Goal: Transaction & Acquisition: Purchase product/service

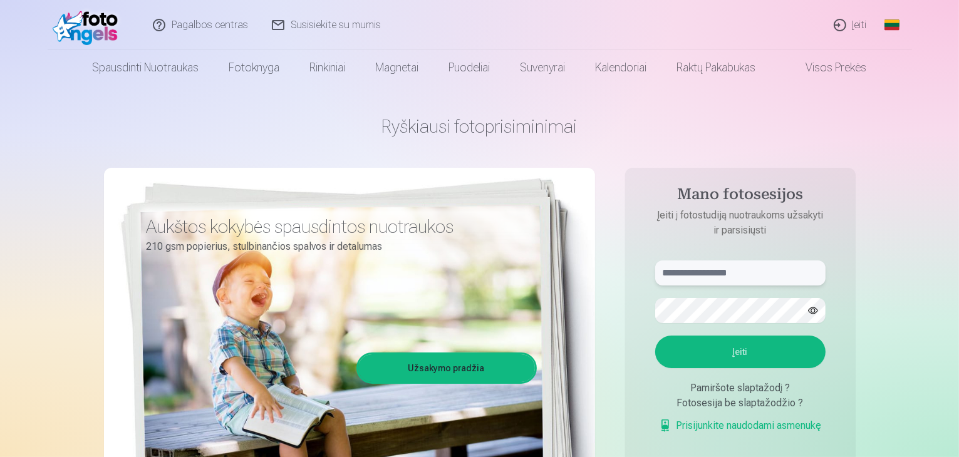
click at [699, 284] on input "text" at bounding box center [740, 273] width 170 height 25
type input "*"
type input "********"
drag, startPoint x: 728, startPoint y: 276, endPoint x: 665, endPoint y: 278, distance: 63.3
click at [665, 278] on input "********" at bounding box center [740, 273] width 170 height 25
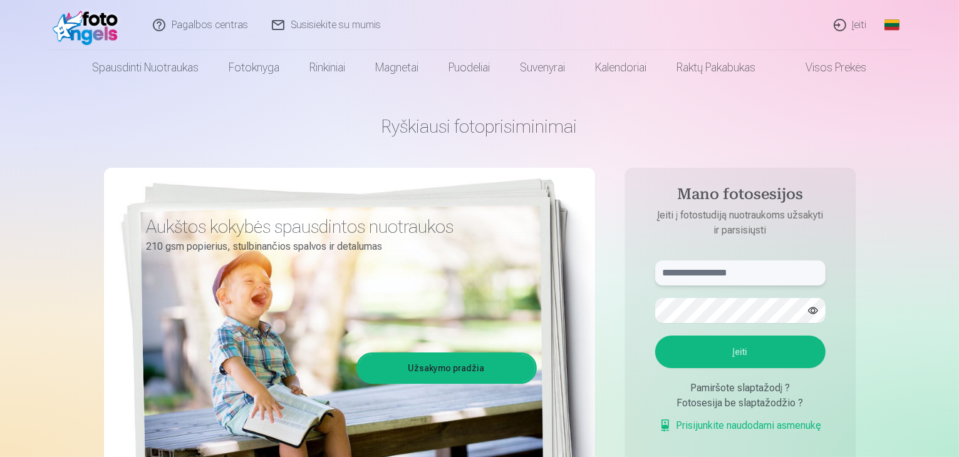
click at [694, 278] on input "text" at bounding box center [740, 273] width 170 height 25
type input "**********"
click at [740, 354] on button "Įeiti" at bounding box center [740, 352] width 170 height 33
click at [813, 311] on button "button" at bounding box center [813, 311] width 24 height 24
click at [737, 352] on button "Įeiti" at bounding box center [740, 352] width 170 height 33
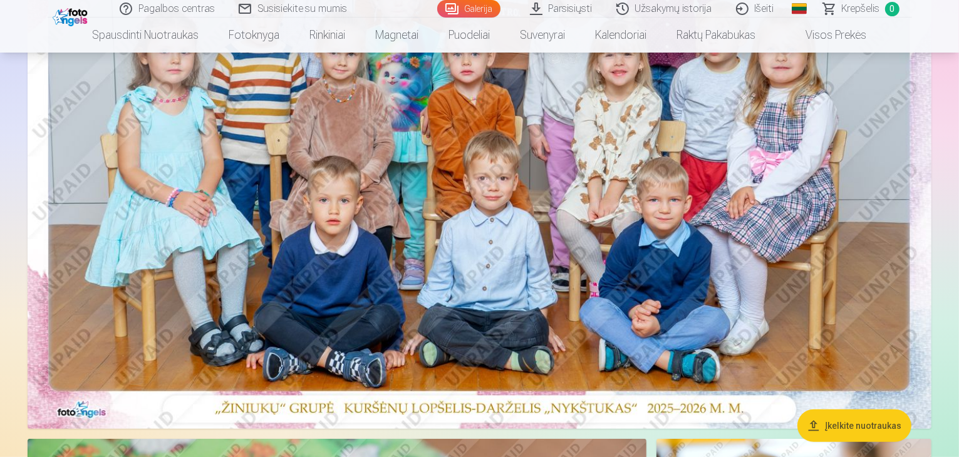
scroll to position [313, 0]
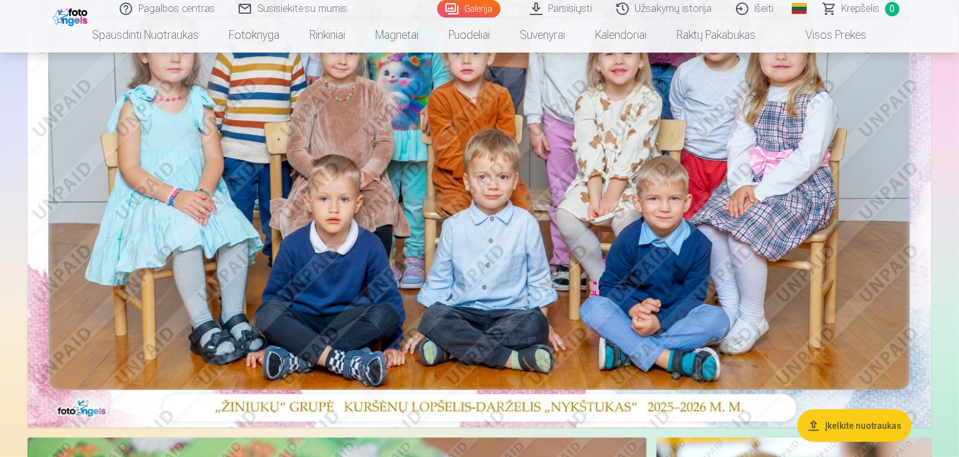
click at [748, 244] on img at bounding box center [480, 126] width 904 height 603
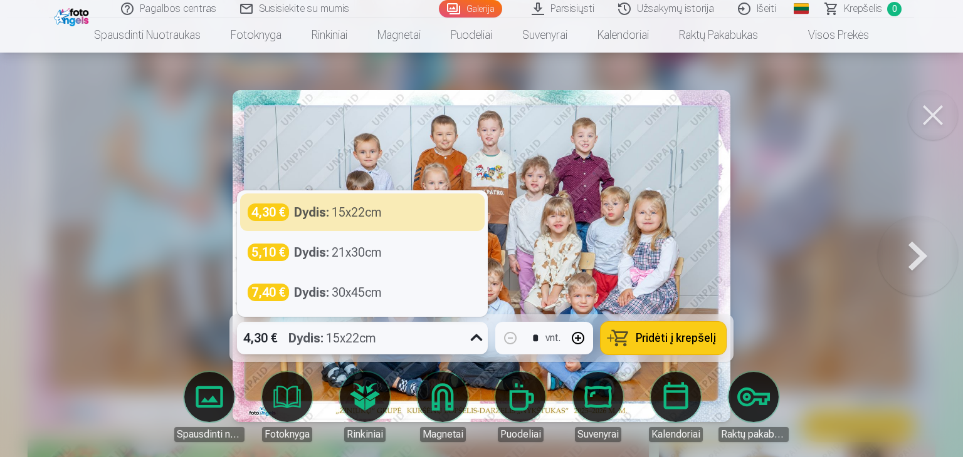
click at [476, 339] on icon at bounding box center [476, 338] width 20 height 20
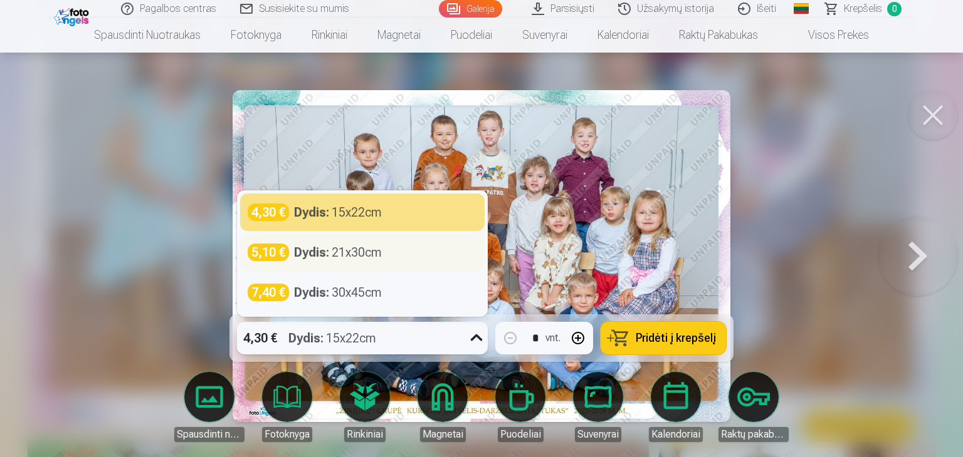
drag, startPoint x: 353, startPoint y: 256, endPoint x: 360, endPoint y: 249, distance: 9.3
click at [360, 249] on div "Dydis : 21x30cm" at bounding box center [338, 253] width 88 height 18
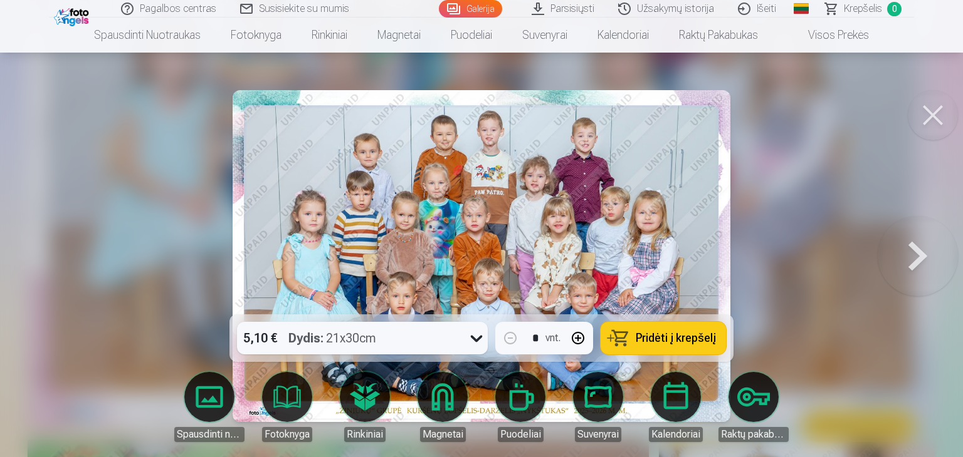
click at [659, 335] on span "Pridėti į krepšelį" at bounding box center [675, 338] width 80 height 11
click at [916, 251] on button at bounding box center [917, 256] width 80 height 91
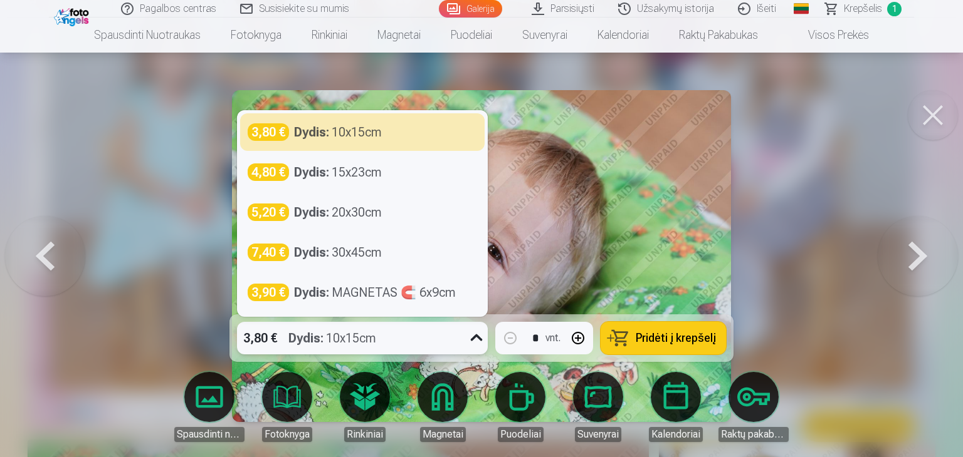
click at [472, 340] on icon at bounding box center [477, 338] width 12 height 7
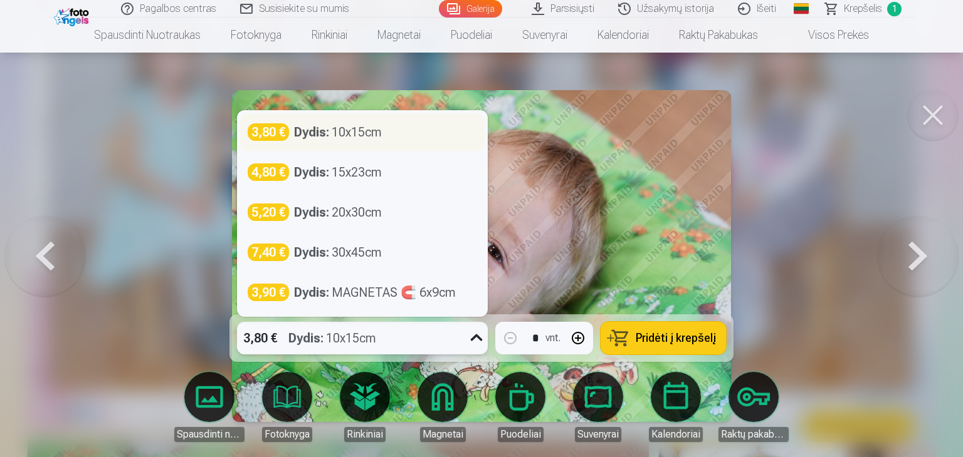
click at [363, 131] on div "Dydis : 10x15cm" at bounding box center [338, 132] width 88 height 18
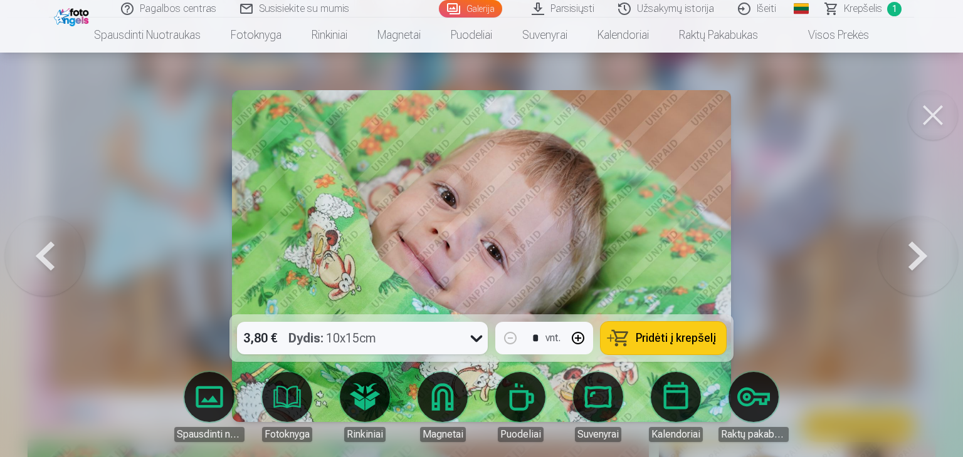
click at [671, 335] on span "Pridėti į krepšelį" at bounding box center [675, 338] width 80 height 11
click at [916, 249] on button at bounding box center [917, 256] width 80 height 91
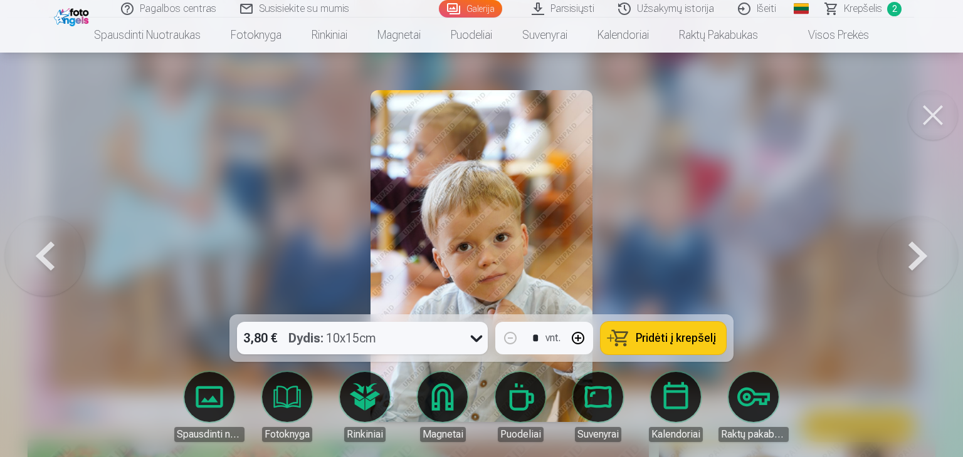
click at [906, 254] on button at bounding box center [917, 256] width 80 height 91
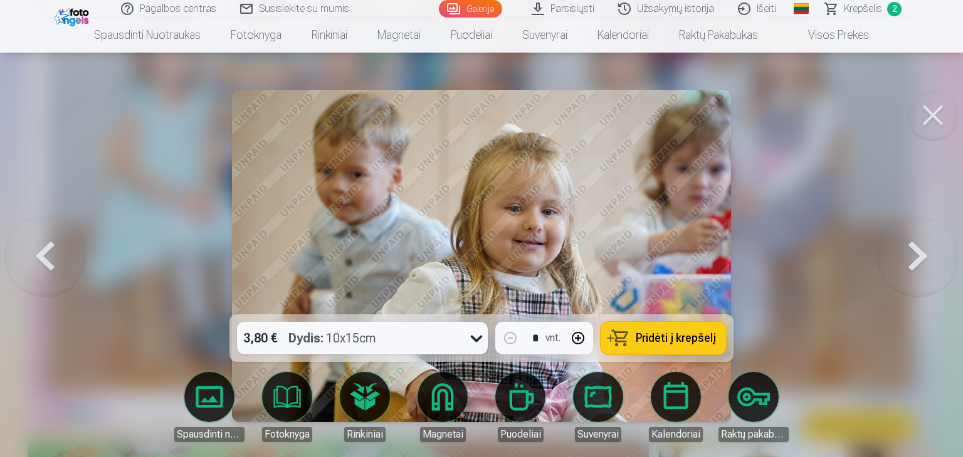
click at [904, 255] on button at bounding box center [917, 256] width 80 height 91
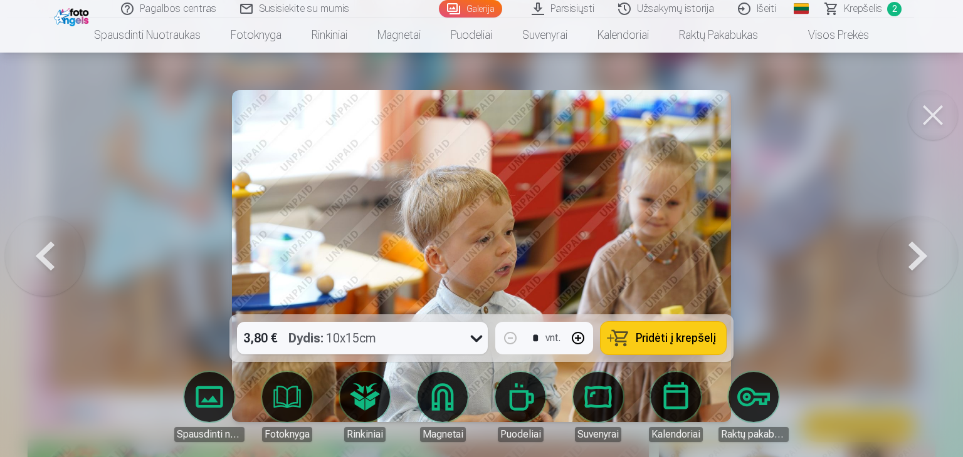
click at [902, 254] on button at bounding box center [917, 256] width 80 height 91
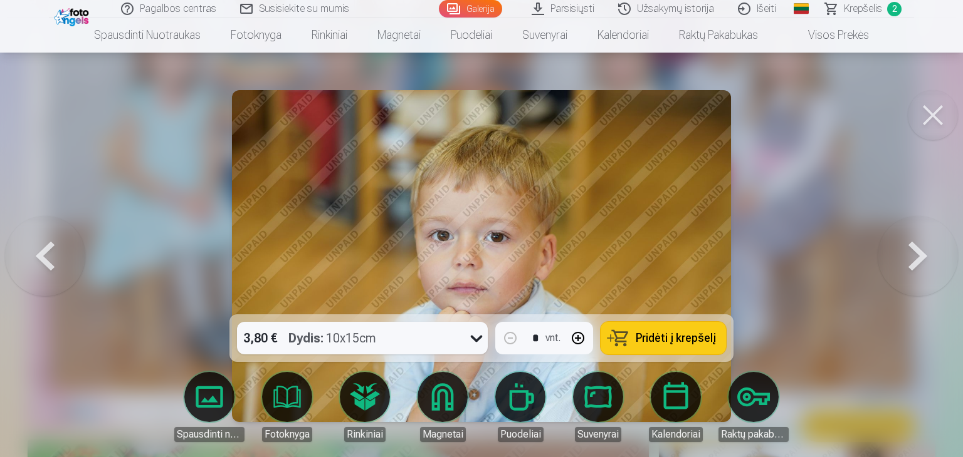
click at [900, 254] on button at bounding box center [917, 256] width 80 height 91
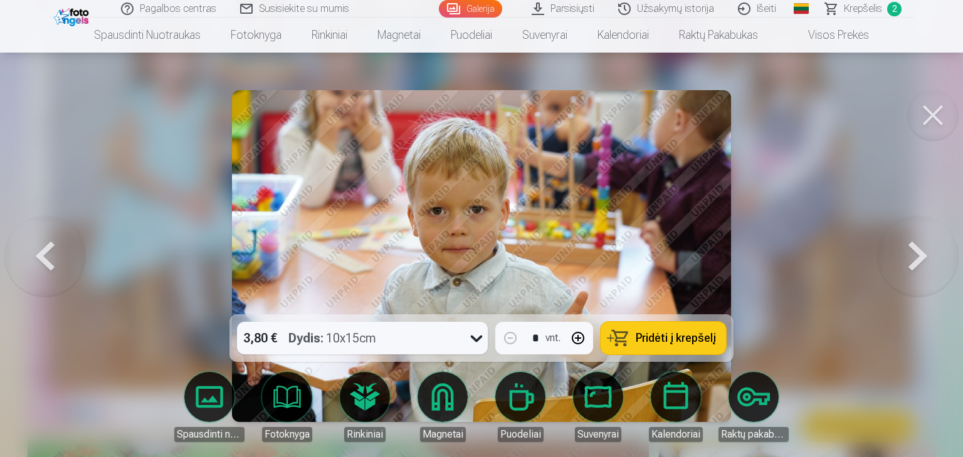
click at [899, 254] on button at bounding box center [917, 256] width 80 height 91
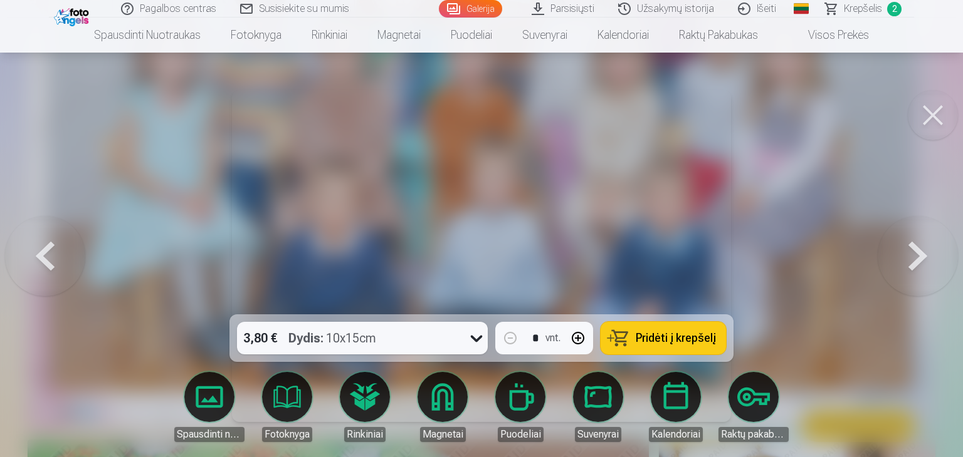
click at [897, 253] on button at bounding box center [917, 256] width 80 height 91
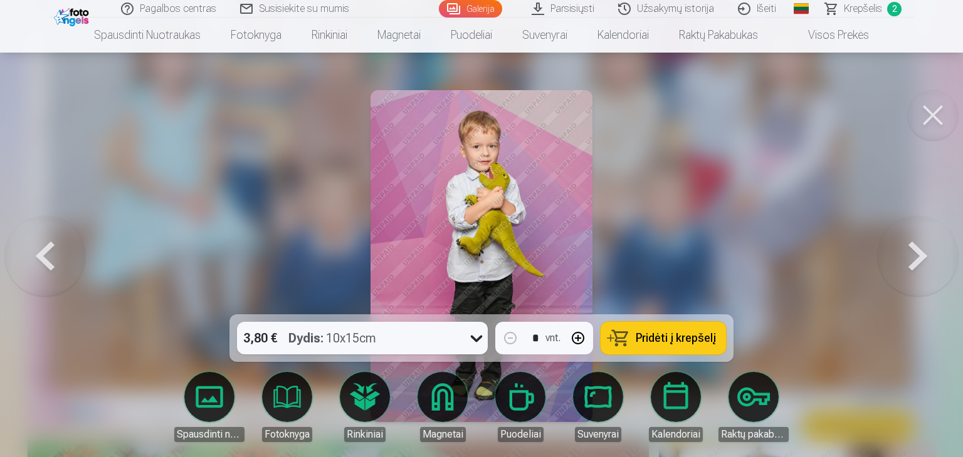
drag, startPoint x: 897, startPoint y: 253, endPoint x: 790, endPoint y: 230, distance: 109.5
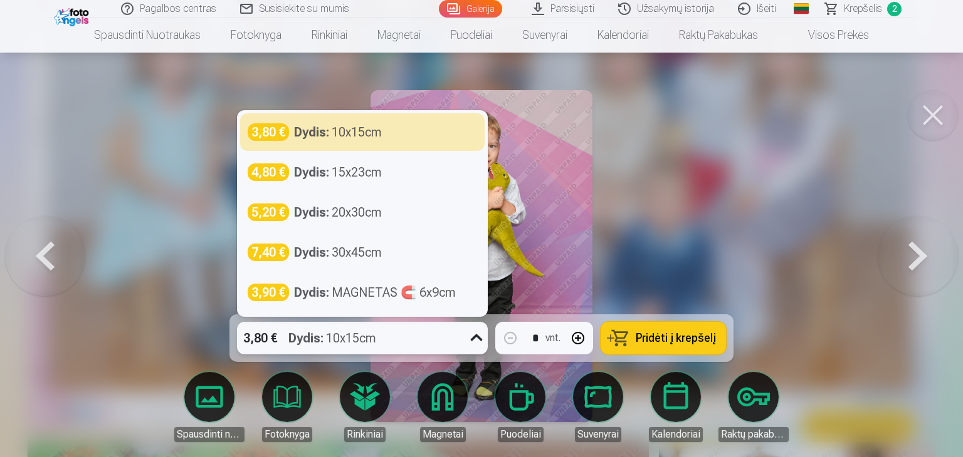
click at [475, 339] on icon at bounding box center [476, 338] width 20 height 20
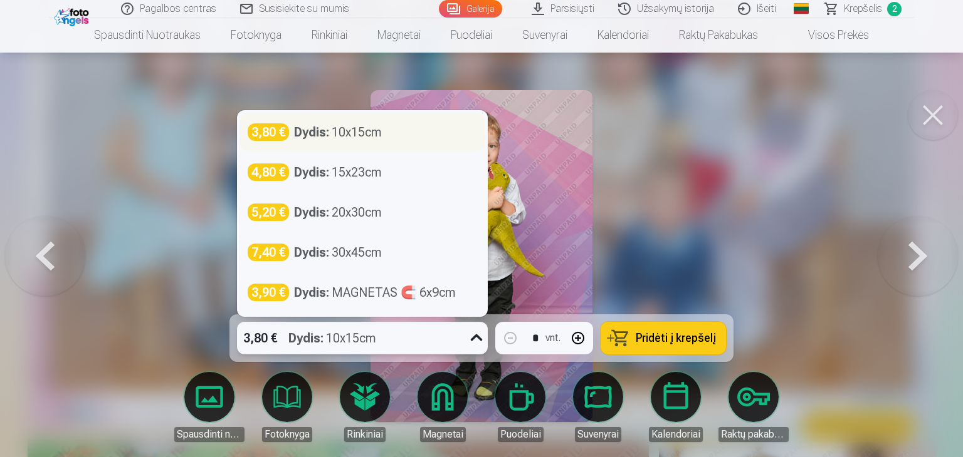
click at [396, 133] on div "3,80 € Dydis : 10x15cm" at bounding box center [362, 132] width 229 height 18
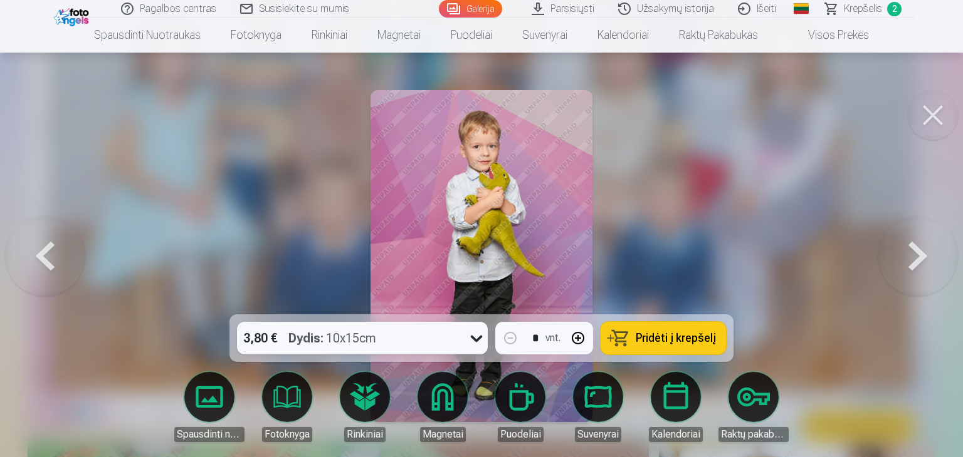
click at [668, 339] on span "Pridėti į krepšelį" at bounding box center [675, 338] width 80 height 11
click at [917, 257] on button at bounding box center [917, 256] width 80 height 91
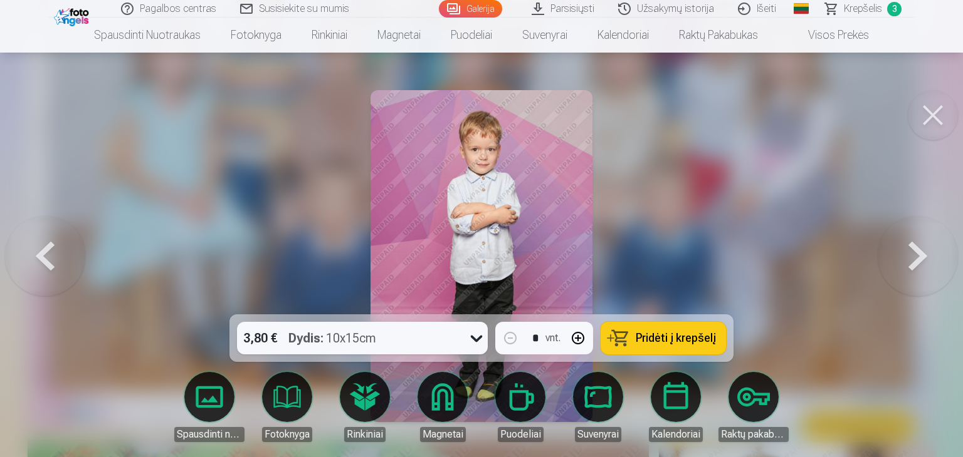
click at [916, 257] on button at bounding box center [917, 256] width 80 height 91
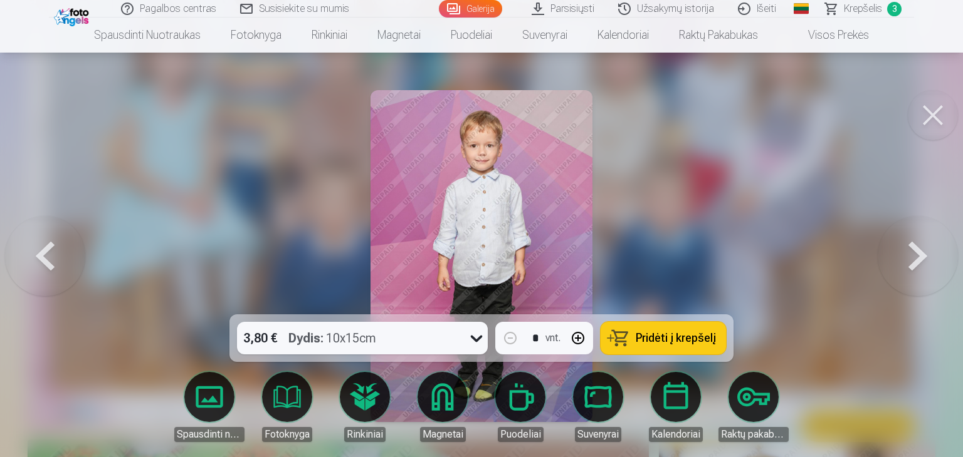
click at [477, 339] on icon at bounding box center [476, 338] width 20 height 20
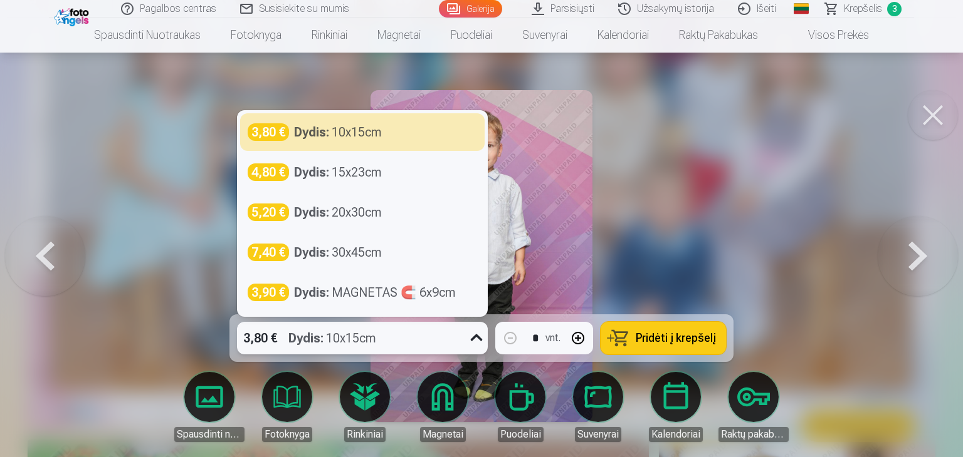
click at [426, 131] on div "3,80 € Dydis : 10x15cm" at bounding box center [362, 132] width 229 height 18
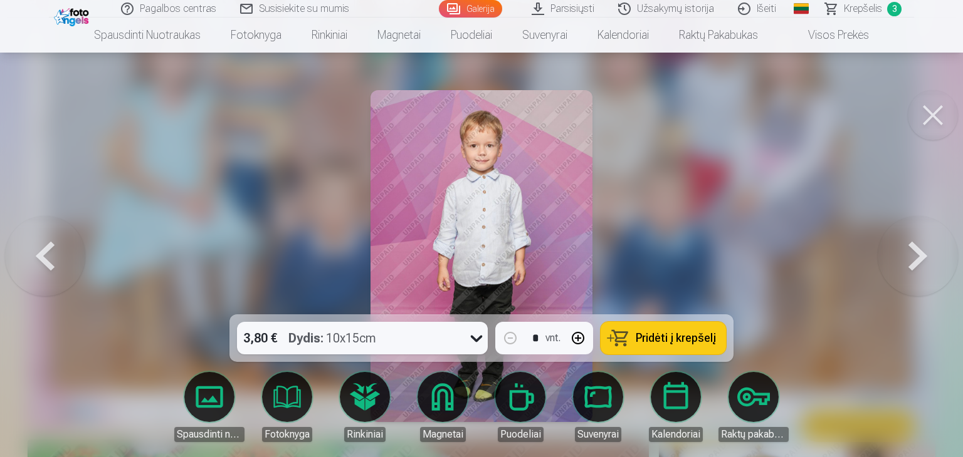
click at [666, 334] on span "Pridėti į krepšelį" at bounding box center [675, 338] width 80 height 11
click at [914, 250] on button at bounding box center [917, 256] width 80 height 91
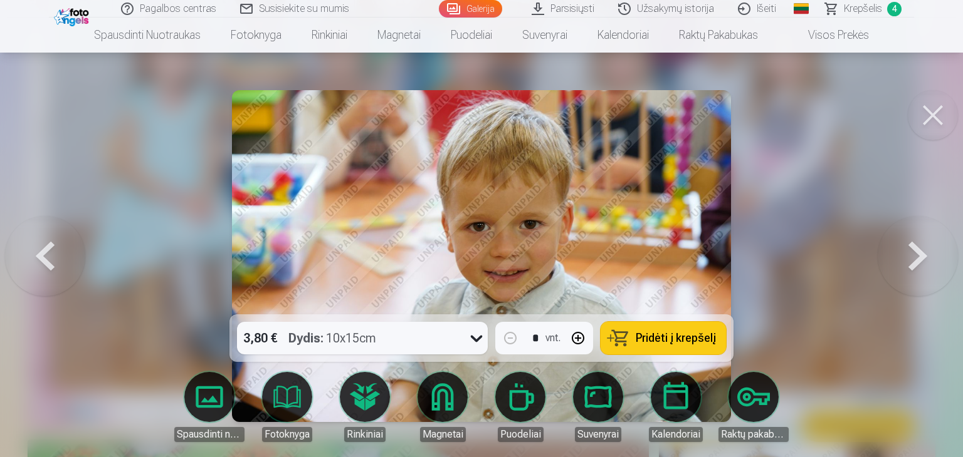
click at [899, 250] on button at bounding box center [917, 256] width 80 height 91
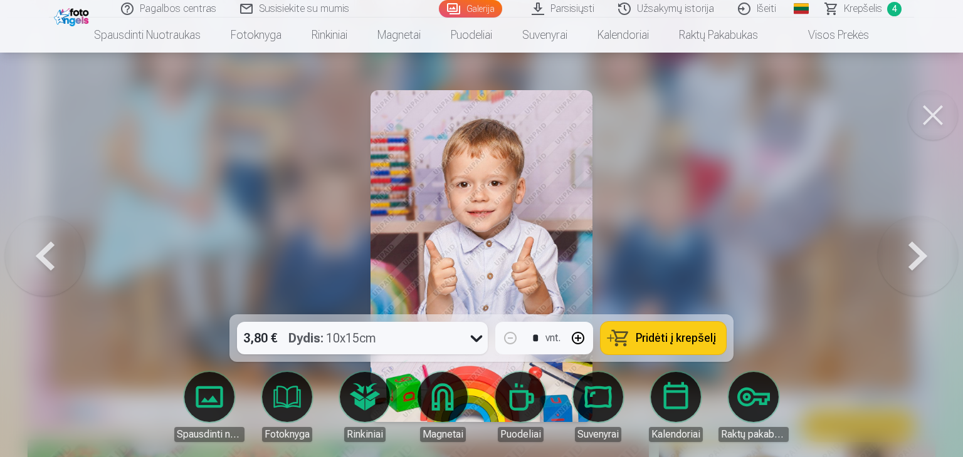
click at [896, 249] on button at bounding box center [917, 256] width 80 height 91
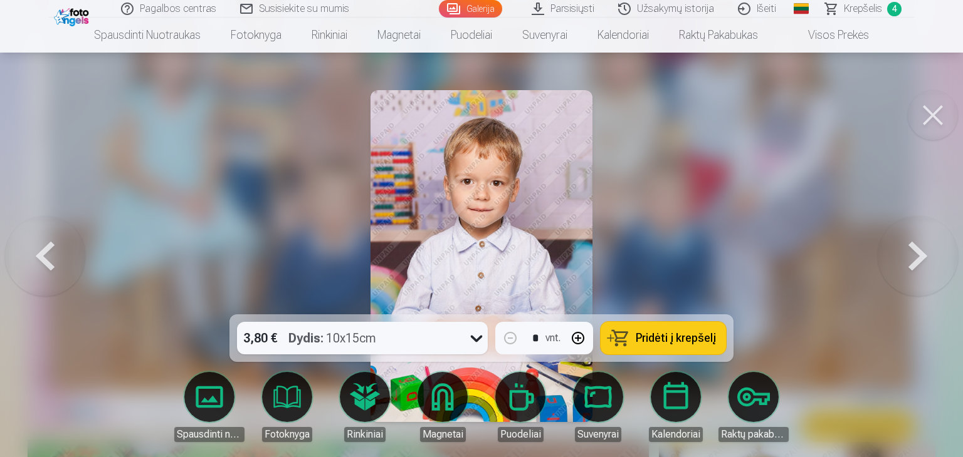
click at [46, 254] on button at bounding box center [45, 256] width 80 height 91
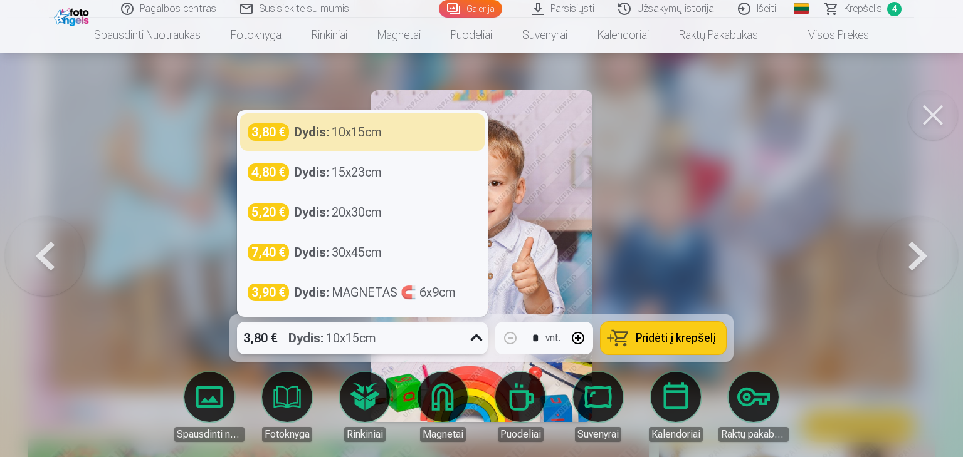
click at [473, 340] on icon at bounding box center [476, 338] width 20 height 20
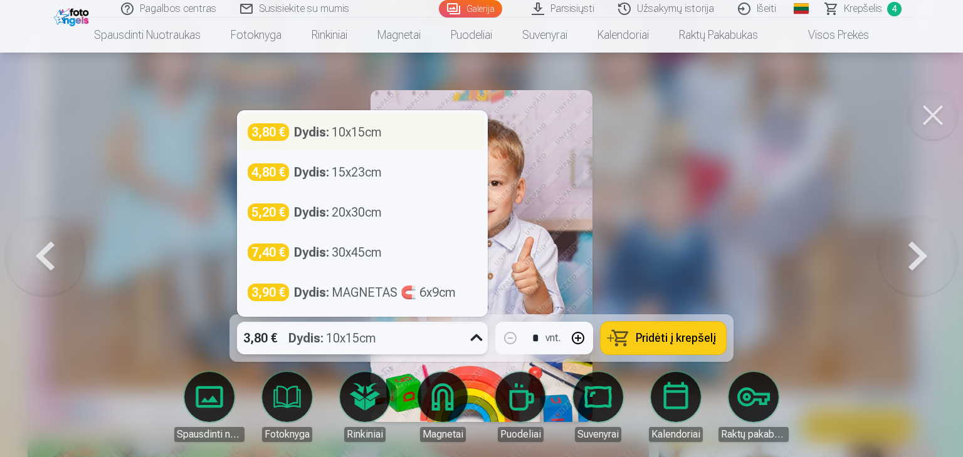
click at [382, 138] on div "Dydis : 10x15cm" at bounding box center [338, 132] width 88 height 18
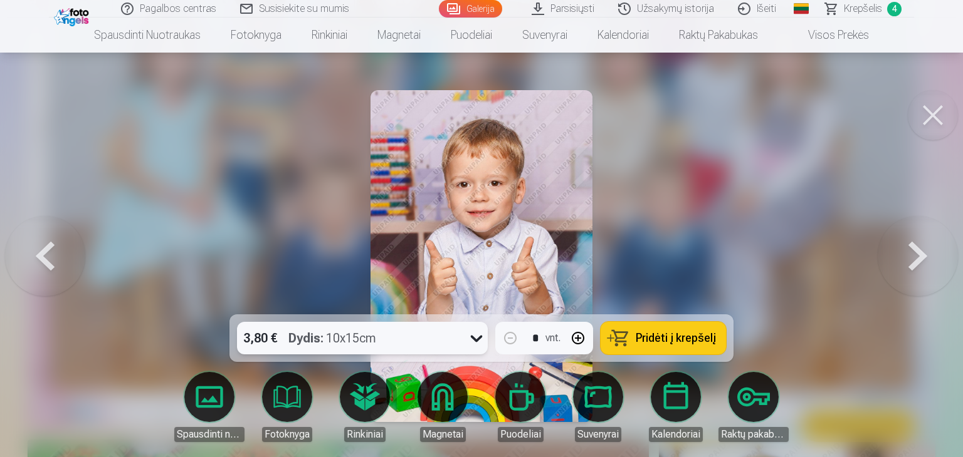
click at [677, 337] on span "Pridėti į krepšelį" at bounding box center [675, 338] width 80 height 11
click at [915, 254] on button at bounding box center [917, 256] width 80 height 91
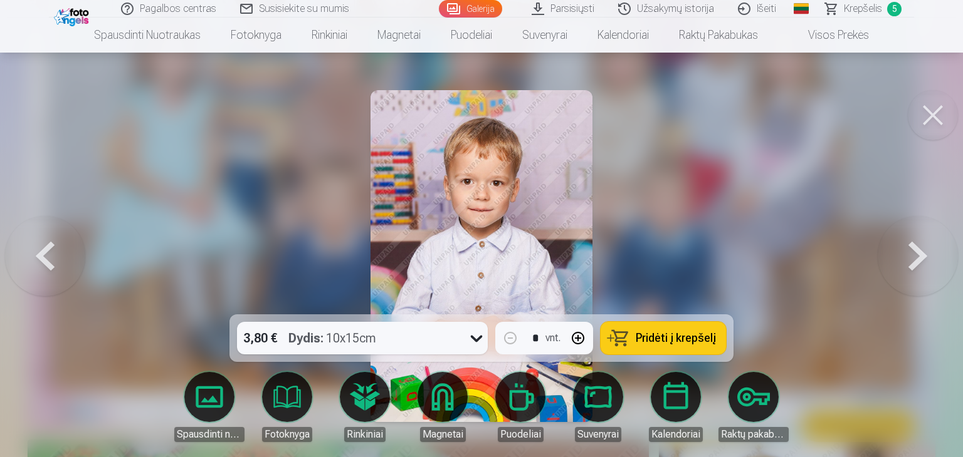
click at [909, 255] on button at bounding box center [917, 256] width 80 height 91
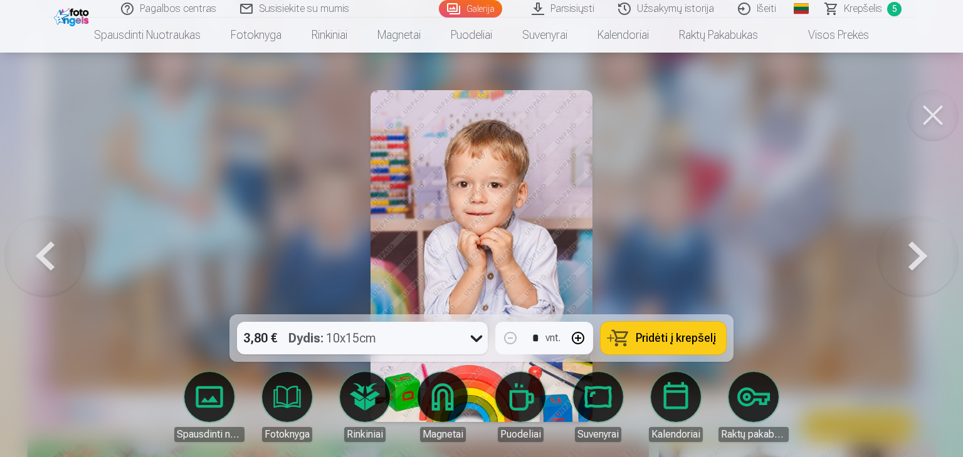
click at [905, 255] on button at bounding box center [917, 256] width 80 height 91
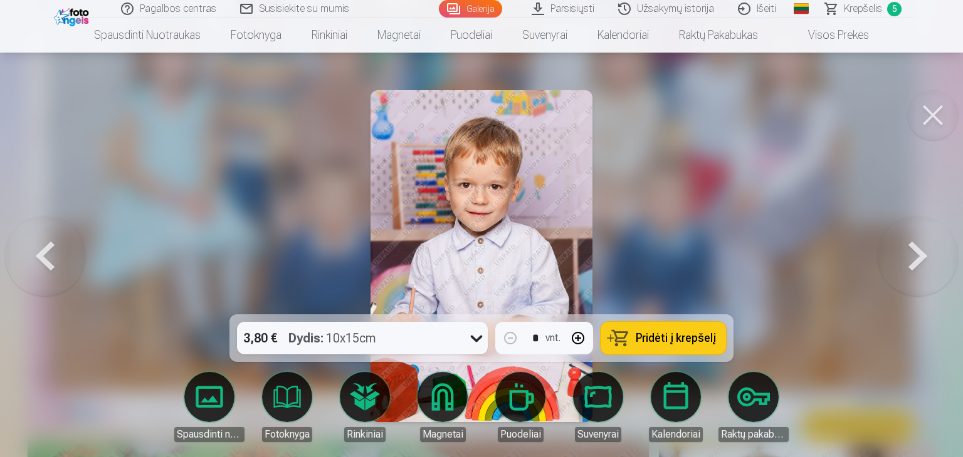
click at [902, 254] on button at bounding box center [917, 256] width 80 height 91
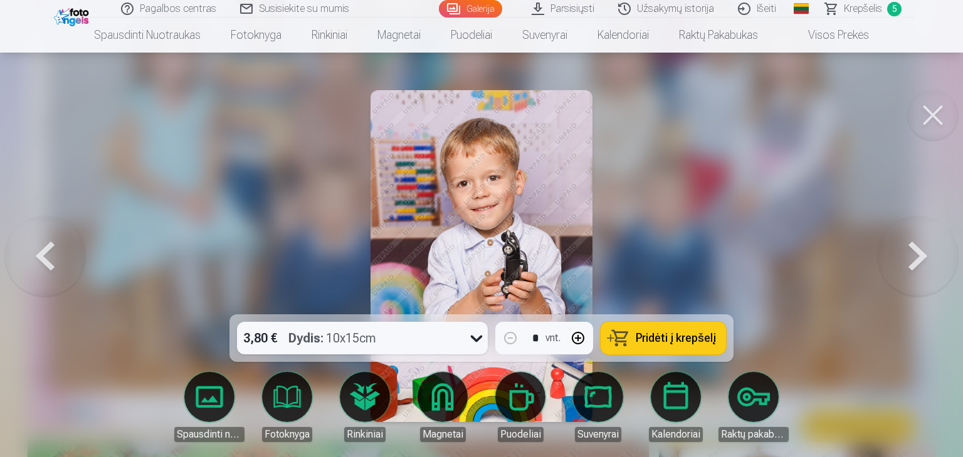
click at [900, 254] on button at bounding box center [917, 256] width 80 height 91
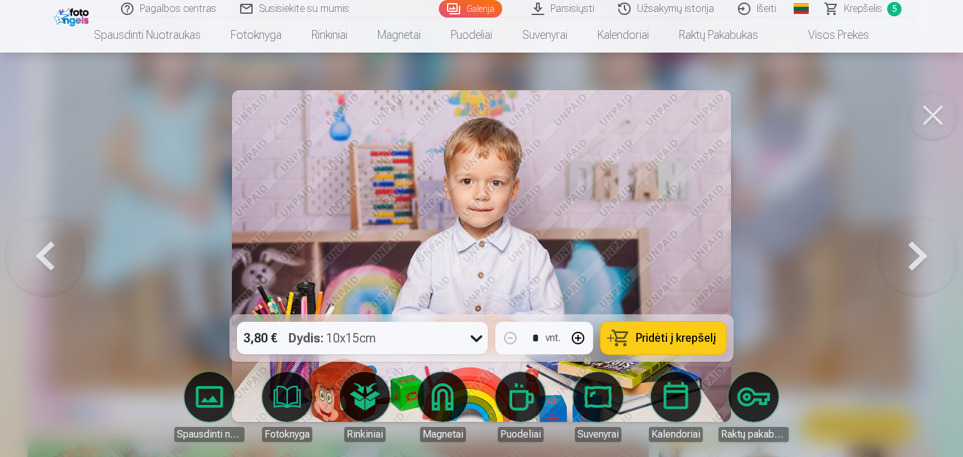
click at [897, 253] on button at bounding box center [917, 256] width 80 height 91
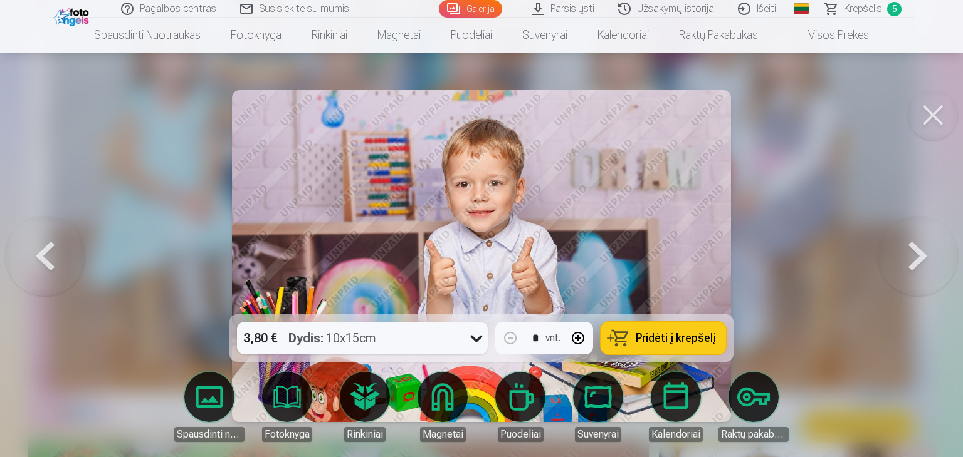
click at [49, 256] on button at bounding box center [45, 256] width 80 height 91
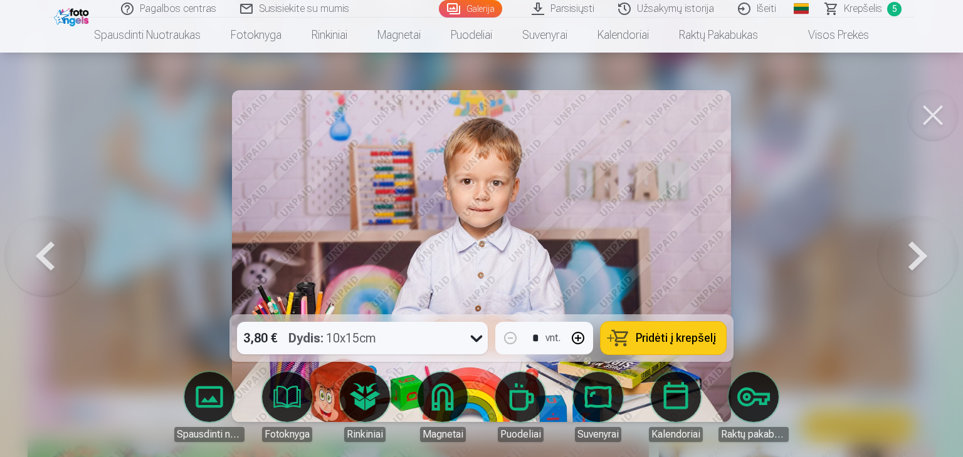
drag, startPoint x: 234, startPoint y: 356, endPoint x: 218, endPoint y: 299, distance: 59.1
click at [246, 279] on div "3,80 € Dydis : 10x15cm * vnt. Pridėti į krepšelį Spausdinti nuotraukas Fotoknyg…" at bounding box center [481, 256] width 952 height 332
drag, startPoint x: 128, startPoint y: 226, endPoint x: 157, endPoint y: 226, distance: 28.8
click at [131, 226] on div at bounding box center [481, 228] width 963 height 457
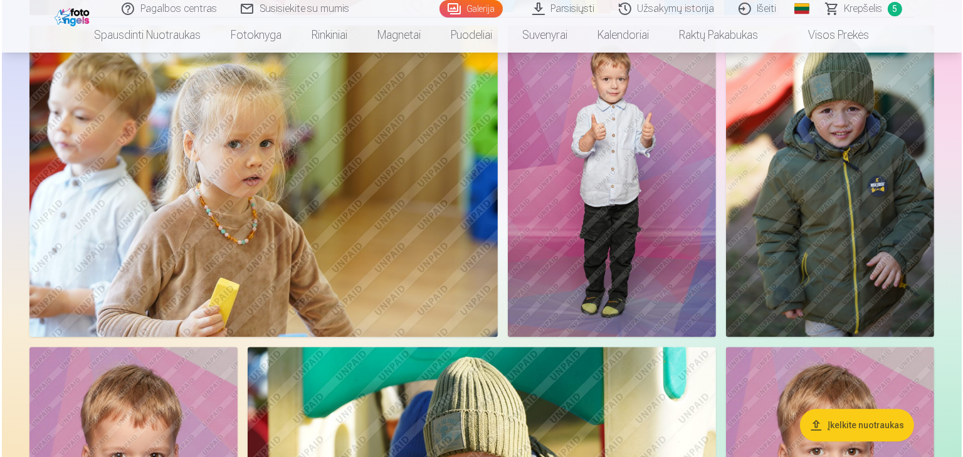
scroll to position [7958, 0]
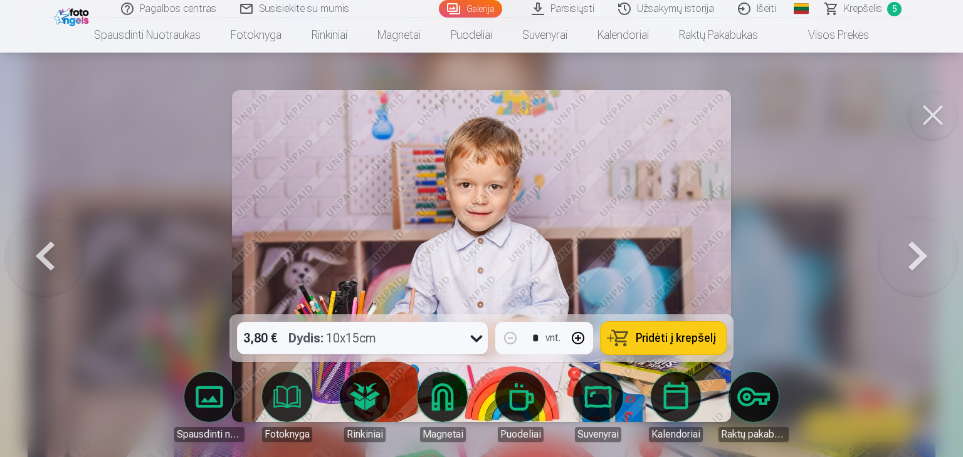
click at [669, 342] on span "Pridėti į krepšelį" at bounding box center [675, 338] width 80 height 11
click at [922, 252] on button at bounding box center [917, 256] width 80 height 91
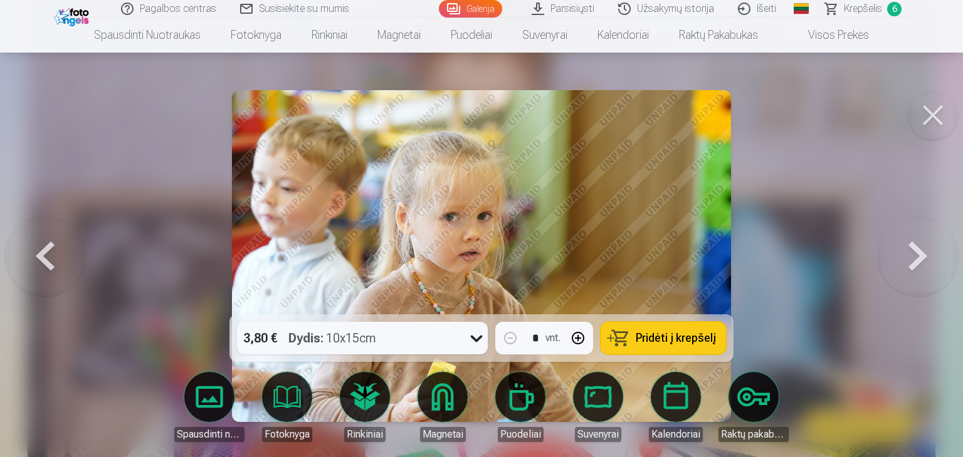
click at [920, 253] on button at bounding box center [917, 256] width 80 height 91
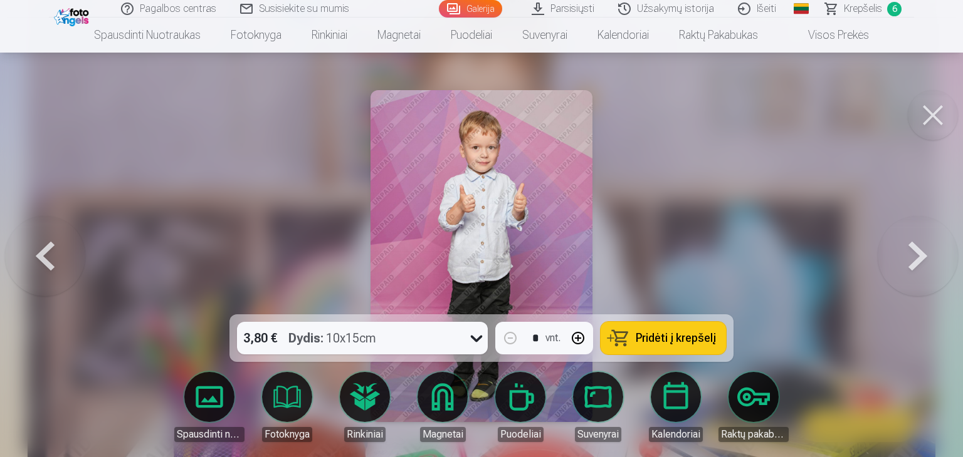
click at [916, 249] on button at bounding box center [917, 256] width 80 height 91
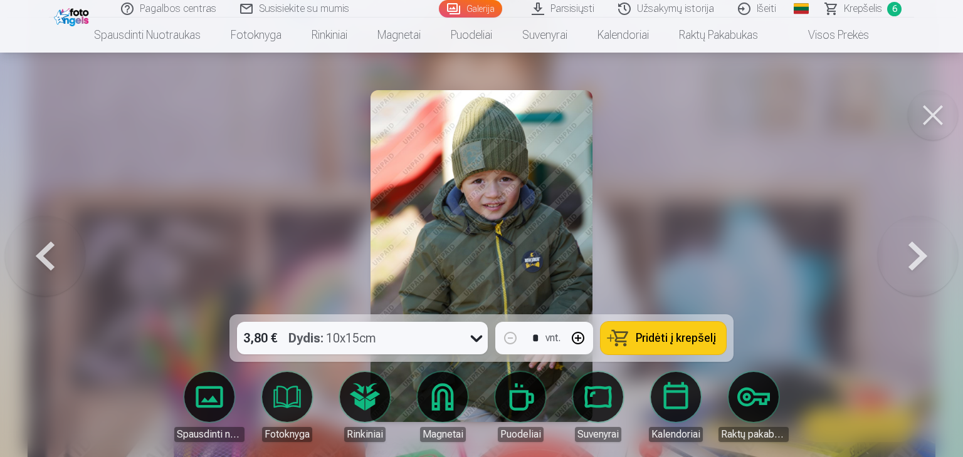
click at [915, 248] on button at bounding box center [917, 256] width 80 height 91
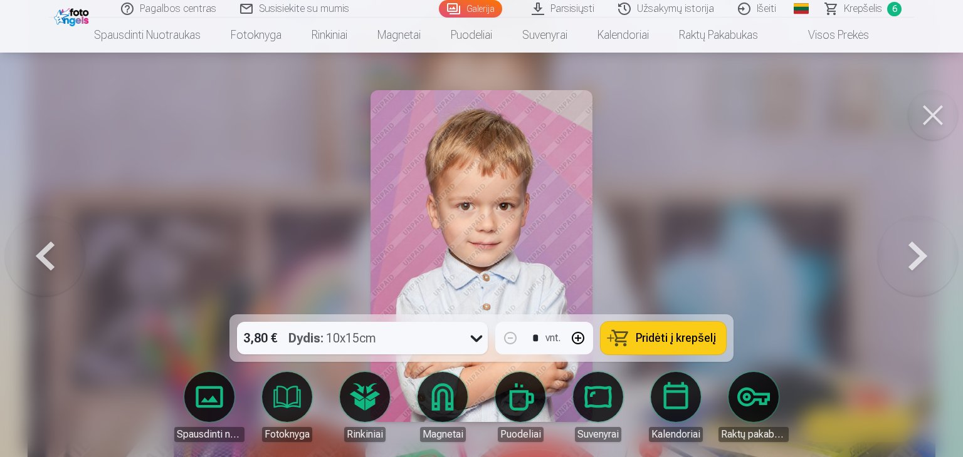
click at [45, 258] on button at bounding box center [45, 256] width 80 height 91
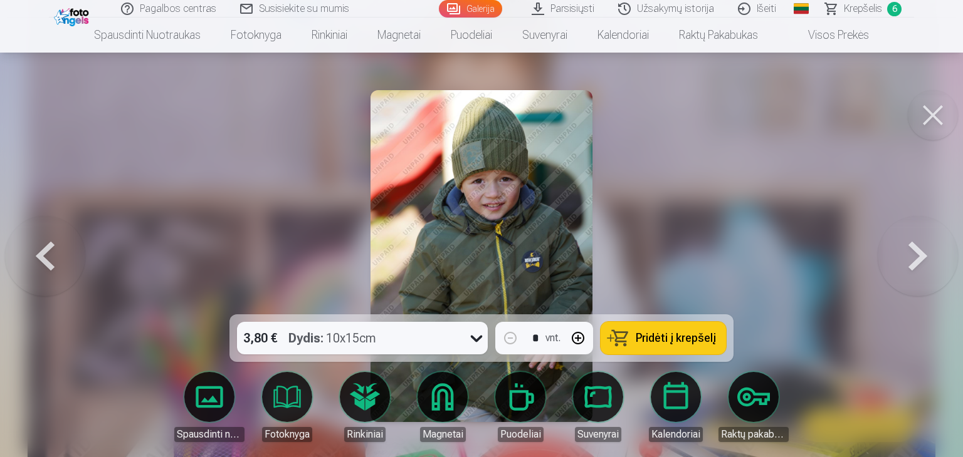
click at [667, 336] on span "Pridėti į krepšelį" at bounding box center [675, 338] width 80 height 11
click at [917, 256] on button at bounding box center [917, 256] width 80 height 91
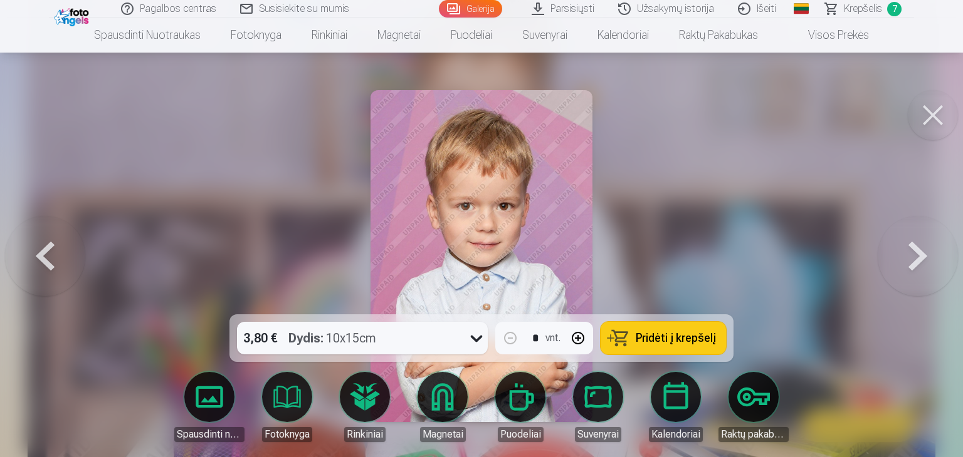
click at [911, 253] on button at bounding box center [917, 256] width 80 height 91
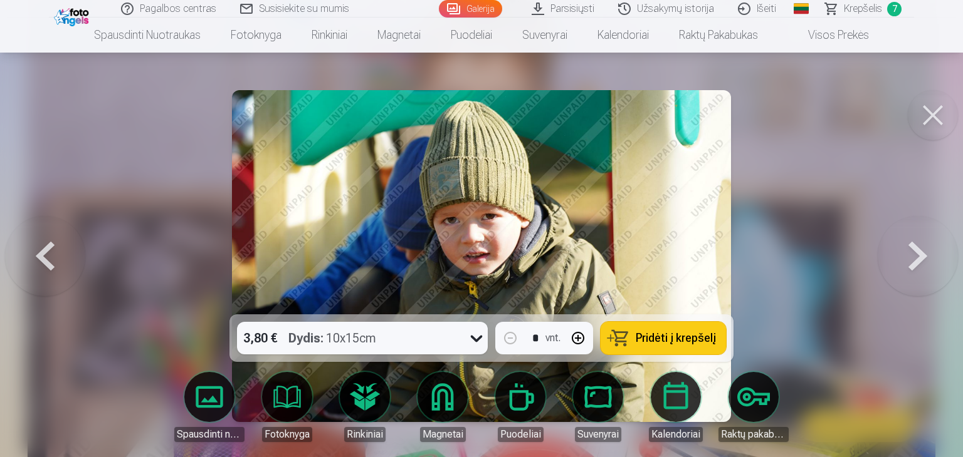
click at [43, 244] on button at bounding box center [45, 256] width 80 height 91
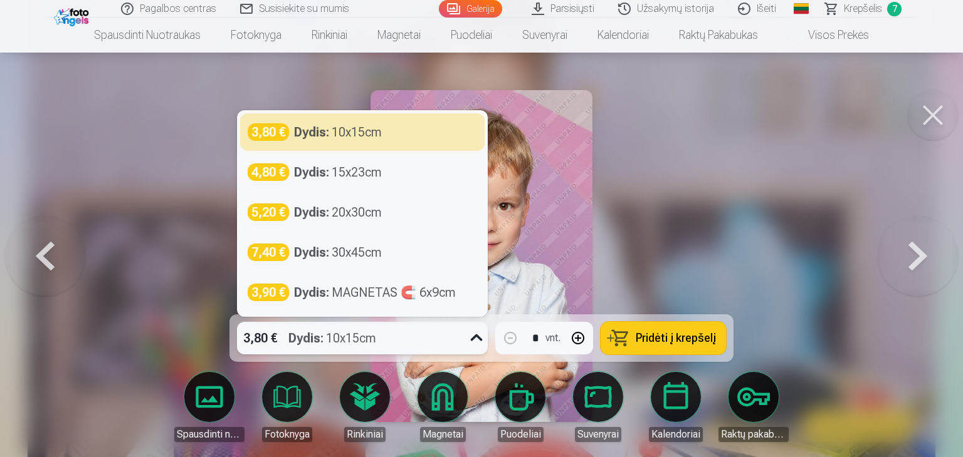
click at [479, 339] on icon at bounding box center [476, 338] width 20 height 20
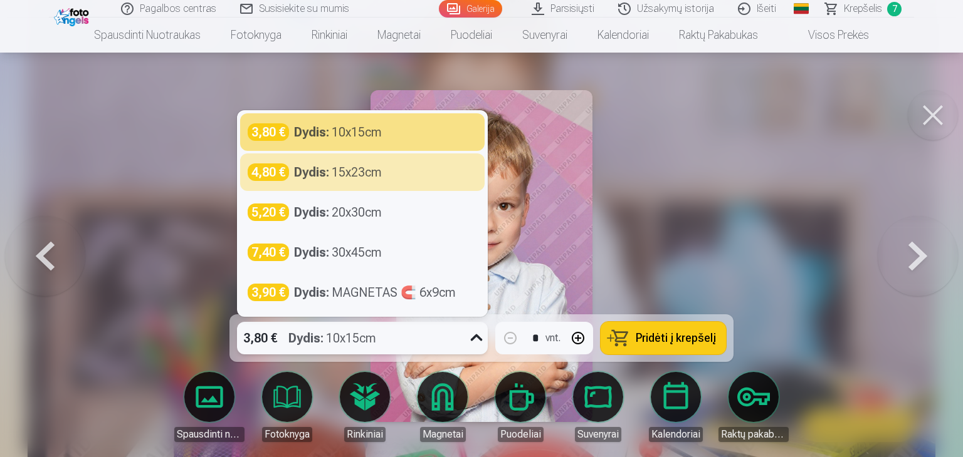
click at [339, 177] on div "Dydis : 15x23cm" at bounding box center [338, 173] width 88 height 18
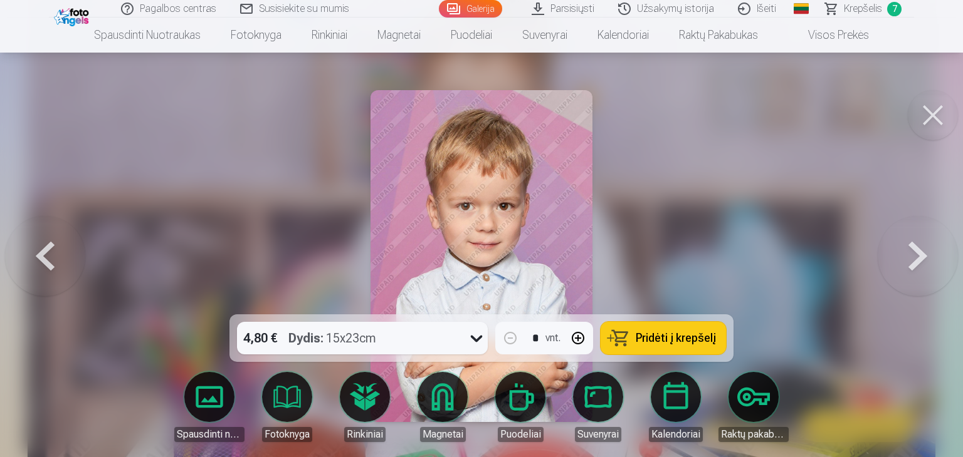
click at [668, 341] on span "Pridėti į krepšelį" at bounding box center [675, 338] width 80 height 11
click at [920, 252] on button at bounding box center [917, 256] width 80 height 91
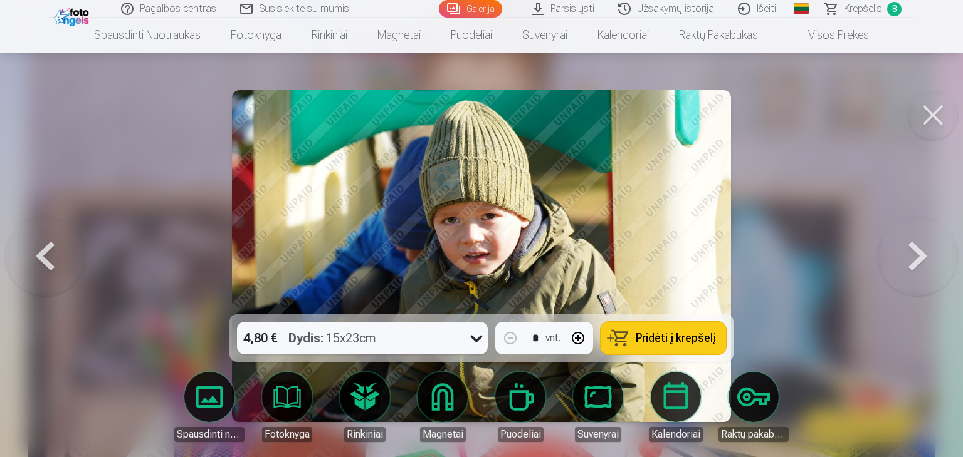
click at [914, 254] on button at bounding box center [917, 256] width 80 height 91
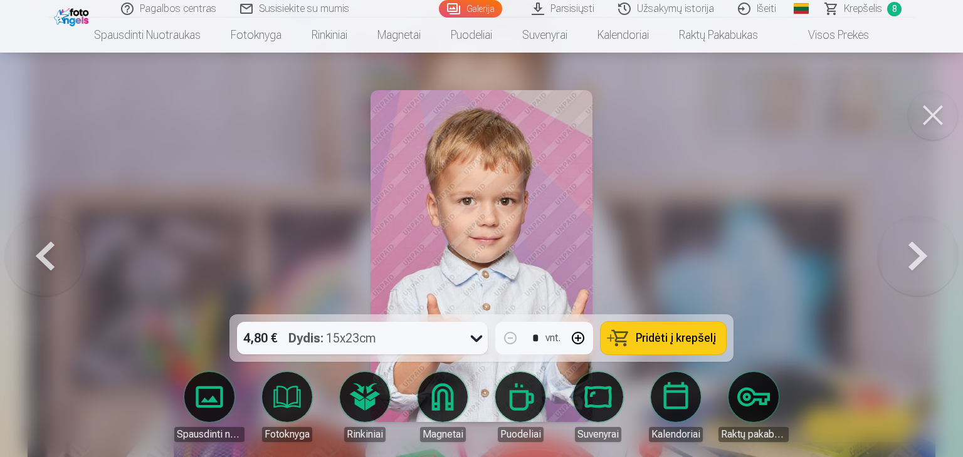
click at [912, 252] on button at bounding box center [917, 256] width 80 height 91
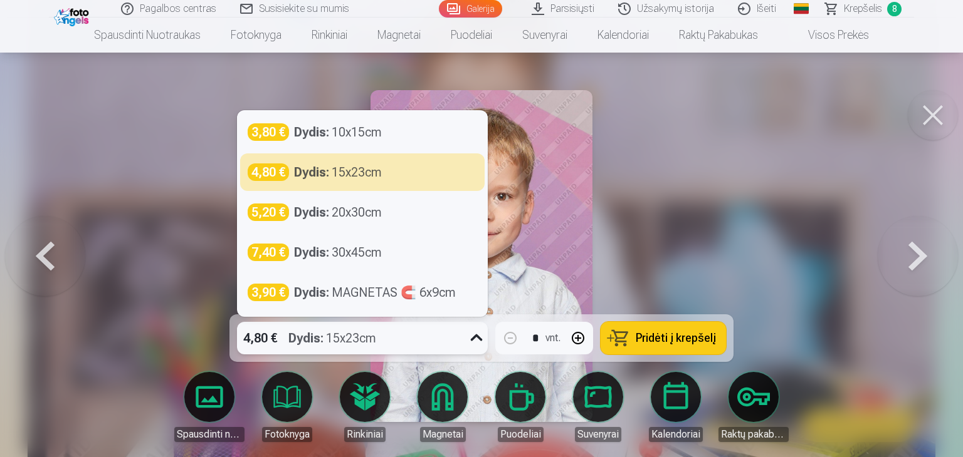
click at [368, 338] on div "Dydis : 15x23cm" at bounding box center [332, 338] width 88 height 33
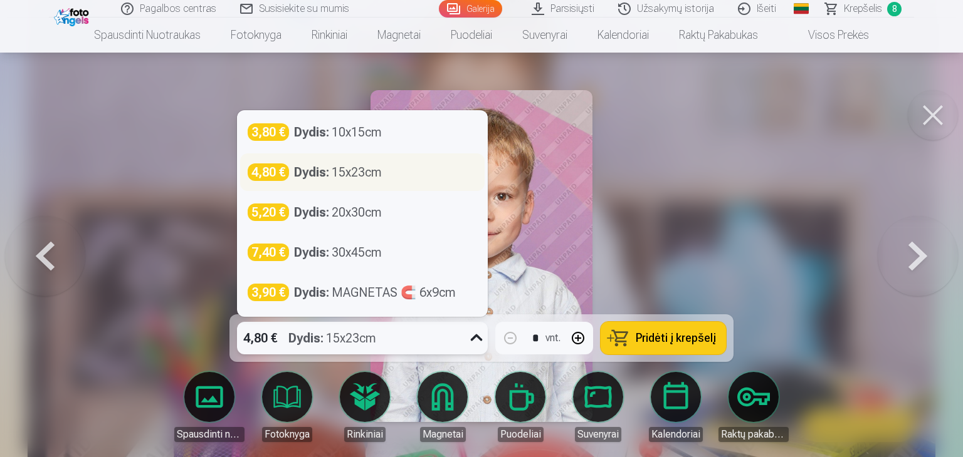
click at [355, 175] on div "Dydis : 15x23cm" at bounding box center [338, 173] width 88 height 18
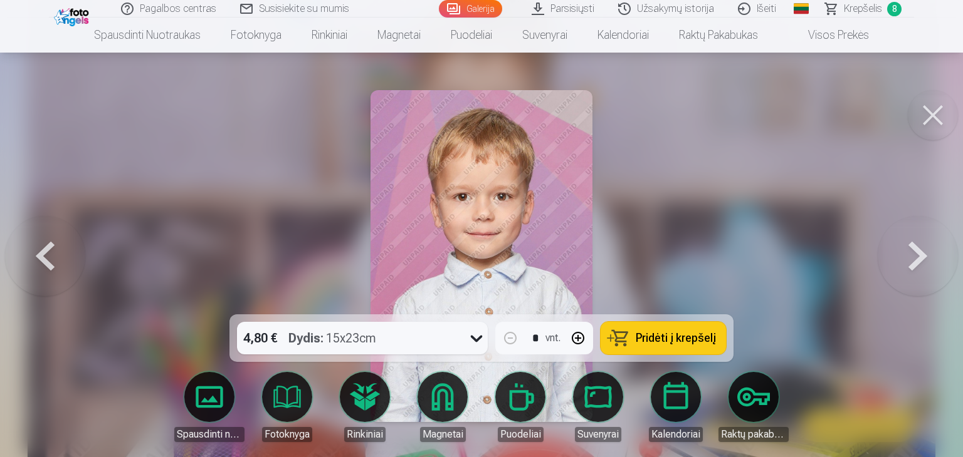
click at [679, 335] on span "Pridėti į krepšelį" at bounding box center [675, 338] width 80 height 11
click at [916, 252] on button at bounding box center [917, 256] width 80 height 91
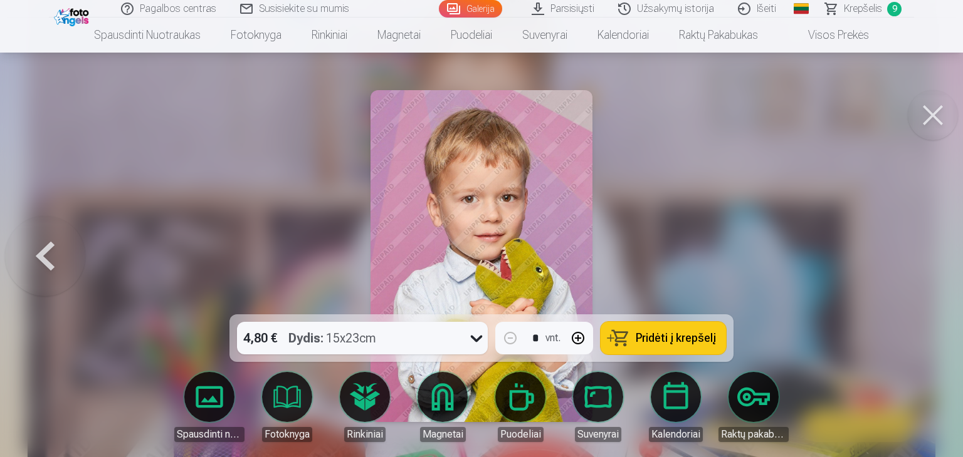
click at [932, 119] on button at bounding box center [932, 115] width 50 height 50
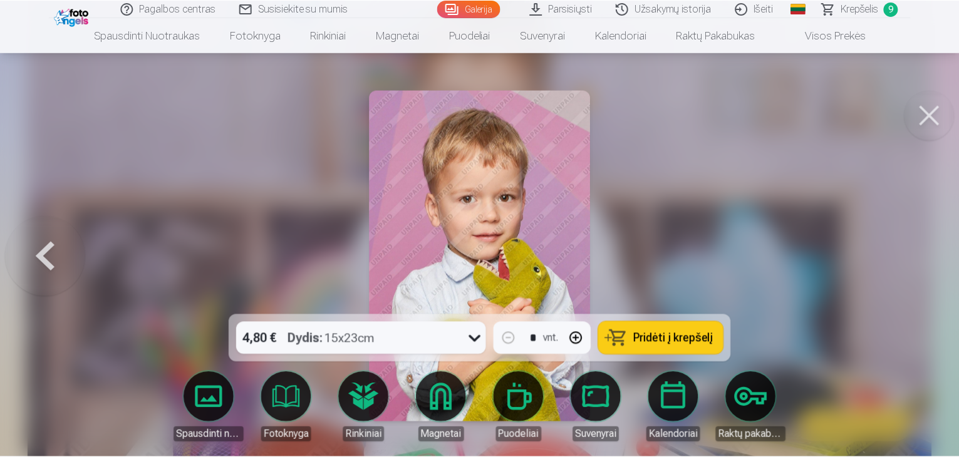
scroll to position [7933, 0]
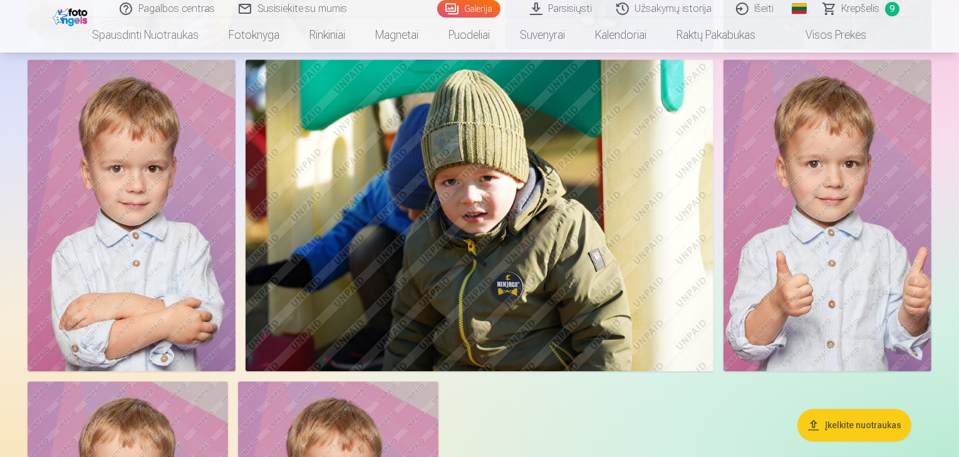
click at [852, 9] on span "Krepšelis" at bounding box center [861, 8] width 38 height 15
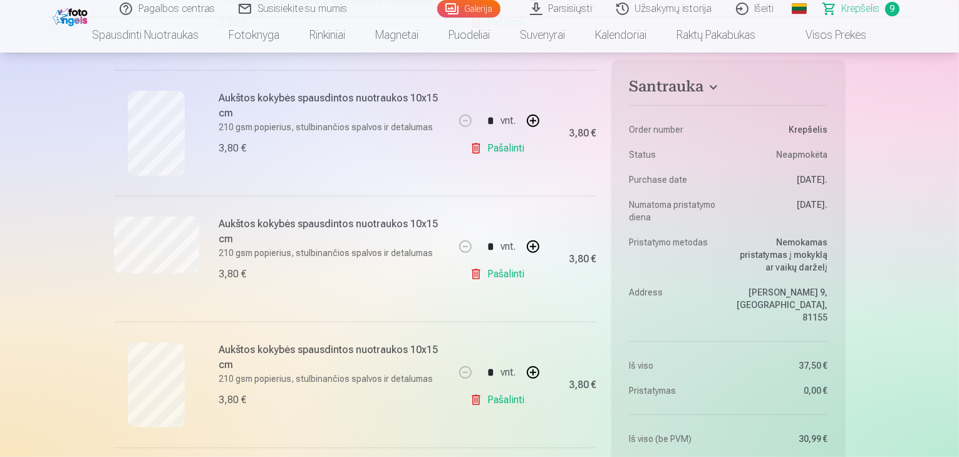
scroll to position [709, 0]
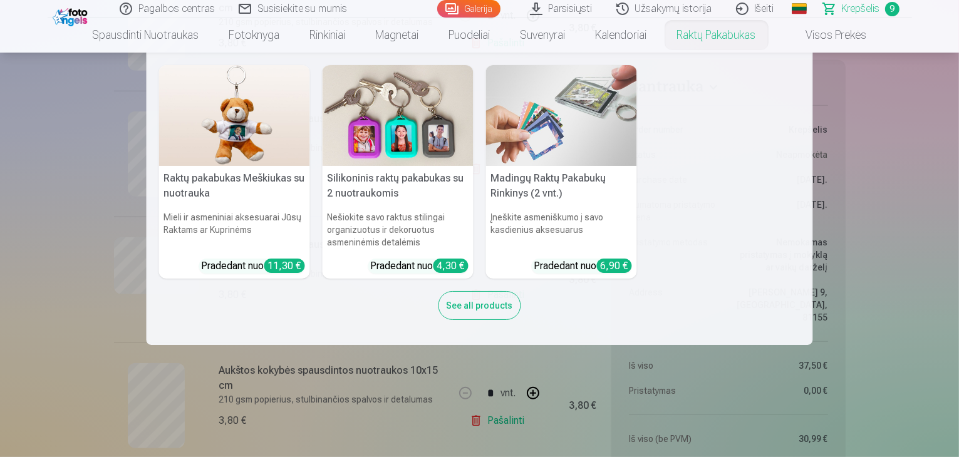
click at [33, 182] on nav "Raktų pakabukas Meškiukas su nuotrauka Mieli ir asmeniniai aksesuarai Jūsų Rakt…" at bounding box center [479, 199] width 959 height 293
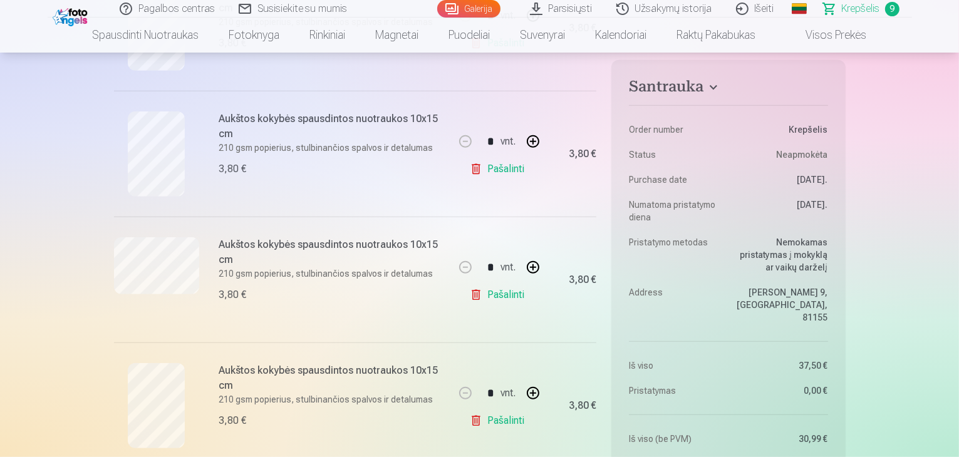
click at [503, 169] on link "Pašalinti" at bounding box center [500, 169] width 60 height 25
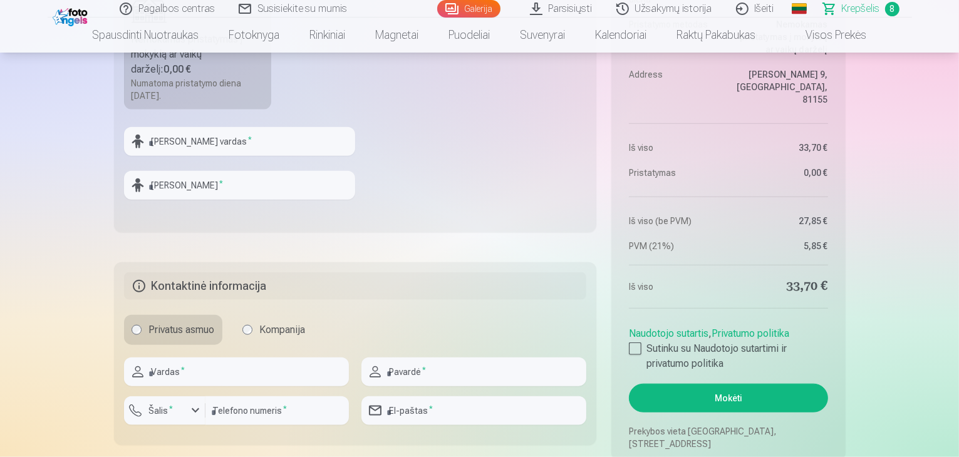
scroll to position [1567, 0]
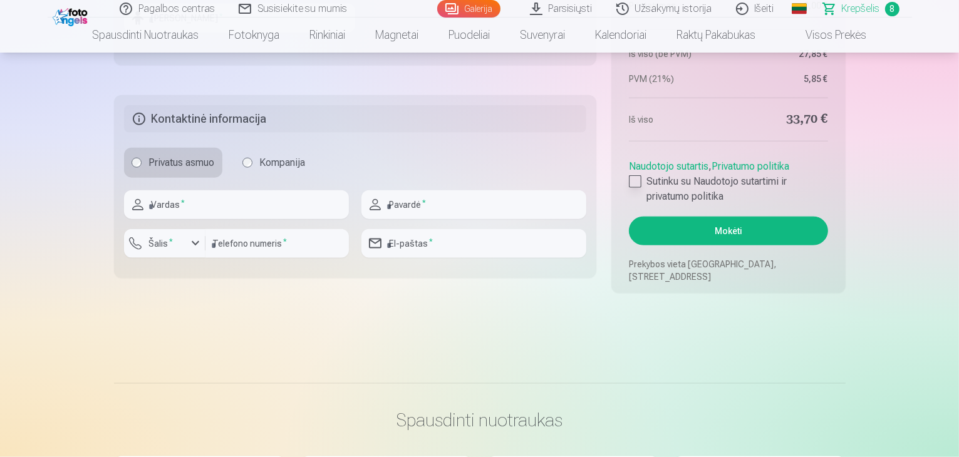
click at [638, 174] on label "Sutinku su Naudotojo sutartimi ir privatumo politika" at bounding box center [728, 189] width 199 height 30
click at [728, 231] on button "Mokėti" at bounding box center [728, 231] width 199 height 29
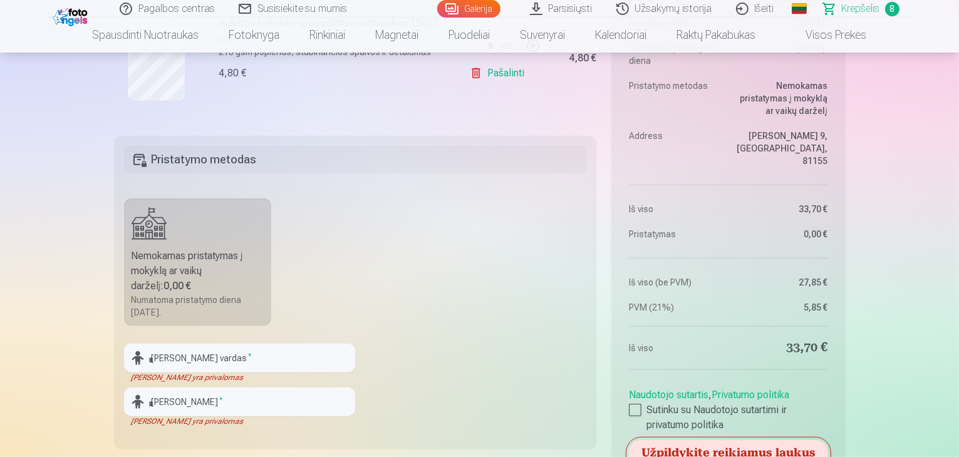
scroll to position [1316, 0]
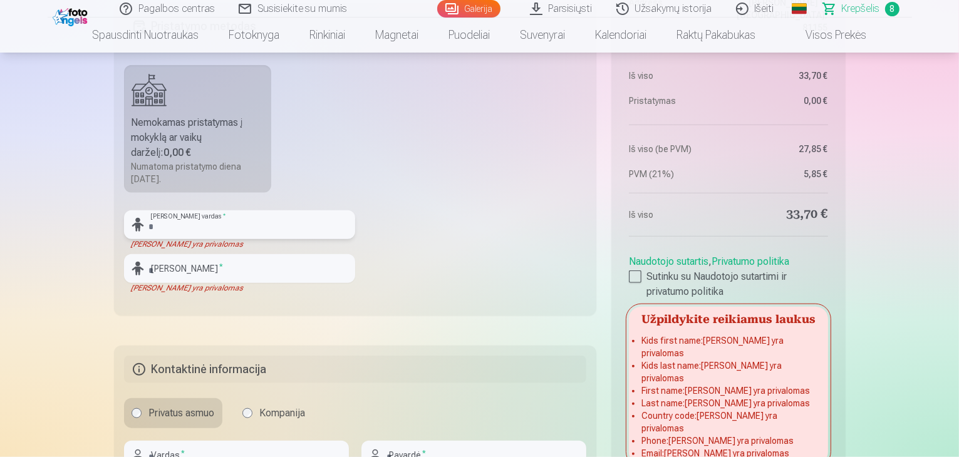
click at [279, 214] on input "text" at bounding box center [239, 225] width 231 height 29
type input "*****"
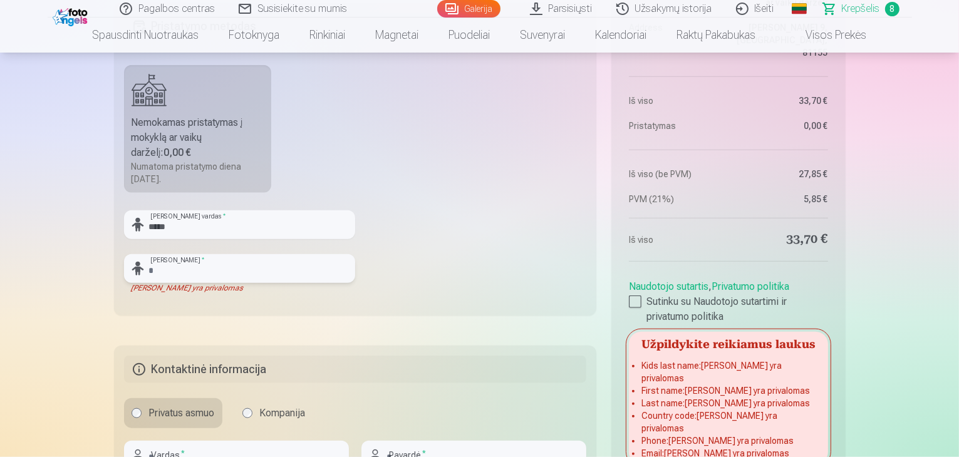
click at [201, 271] on input "text" at bounding box center [239, 268] width 231 height 29
type input "********"
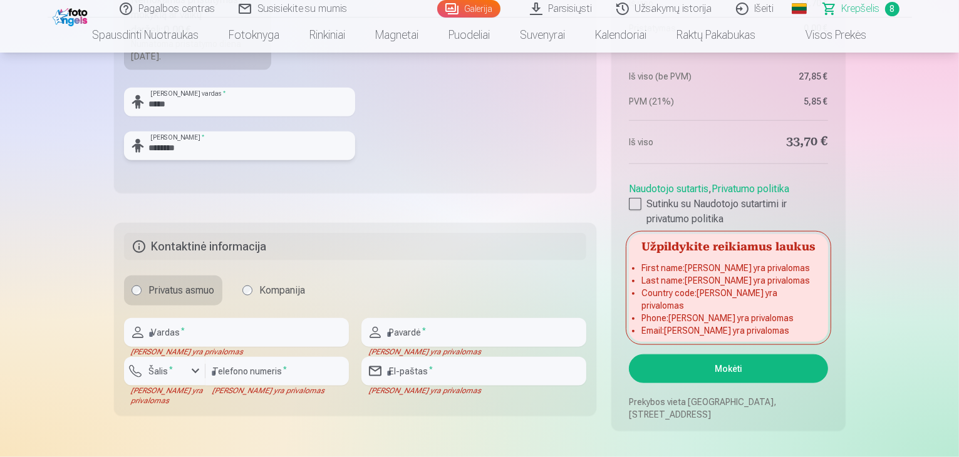
scroll to position [1441, 0]
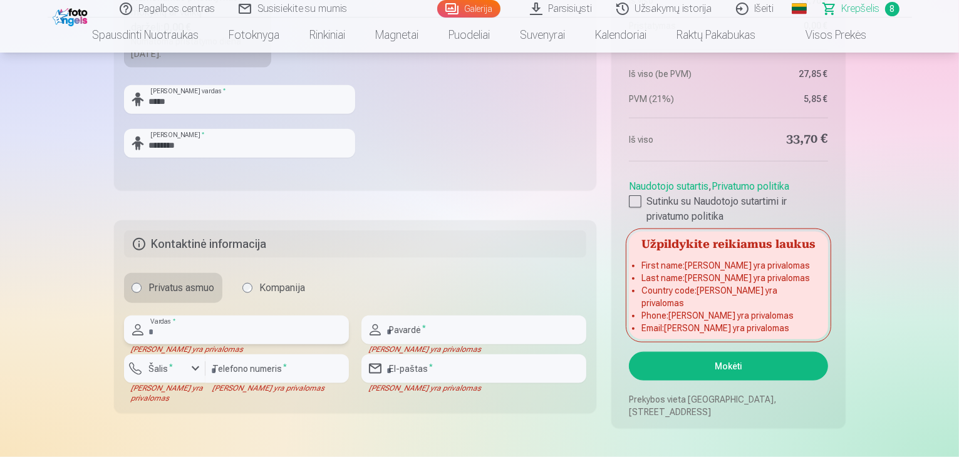
click at [222, 326] on input "text" at bounding box center [236, 330] width 225 height 29
type input "*******"
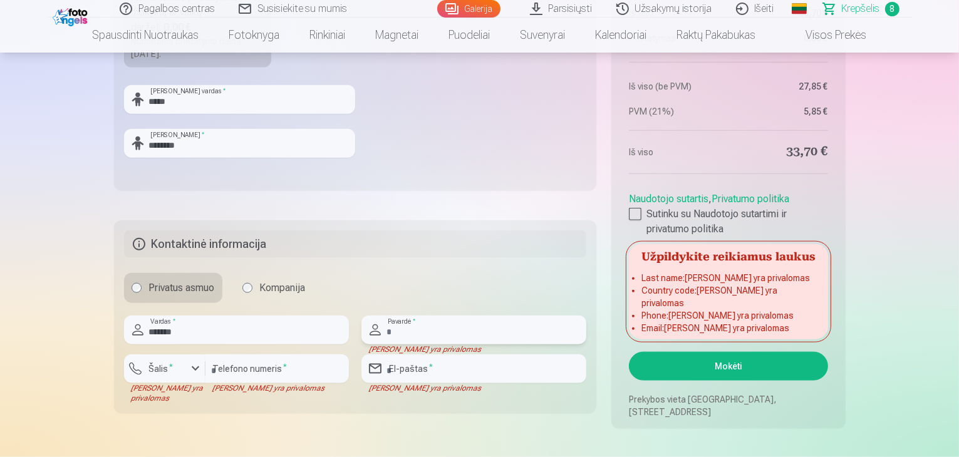
click at [397, 330] on input "text" at bounding box center [474, 330] width 225 height 29
type input "********"
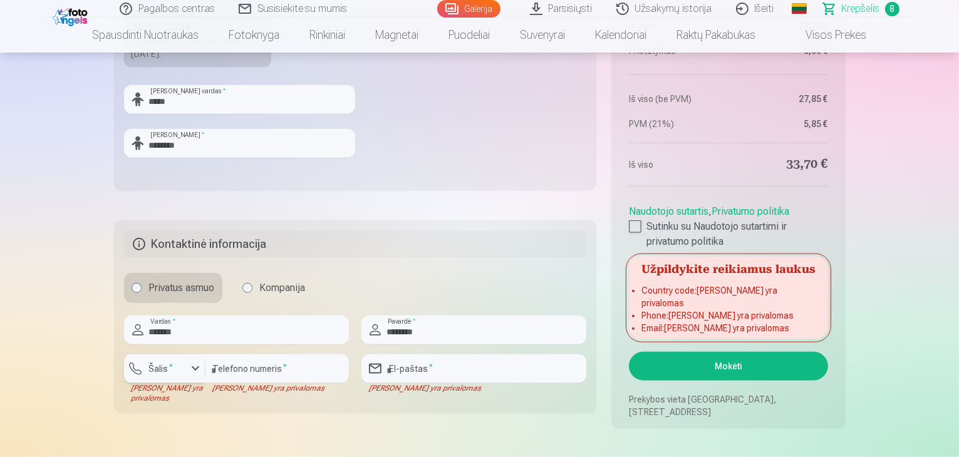
click at [149, 366] on label "Šalis *" at bounding box center [161, 369] width 34 height 13
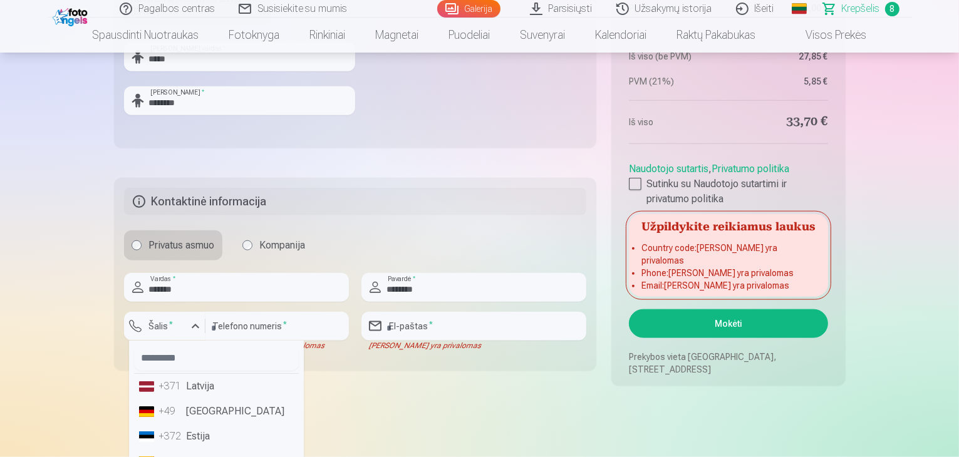
scroll to position [1567, 0]
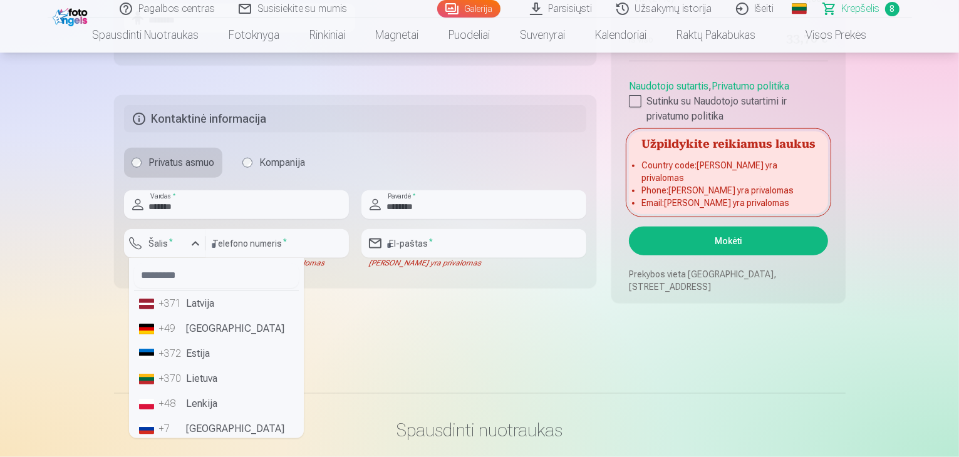
click at [197, 380] on li "+370 Lietuva" at bounding box center [216, 379] width 165 height 25
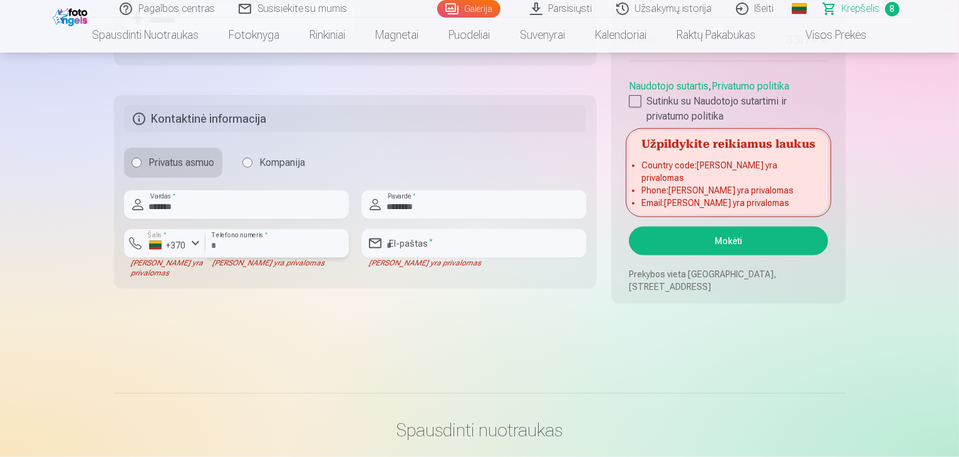
click at [273, 241] on input "number" at bounding box center [277, 243] width 143 height 29
click at [284, 242] on input "number" at bounding box center [277, 243] width 143 height 29
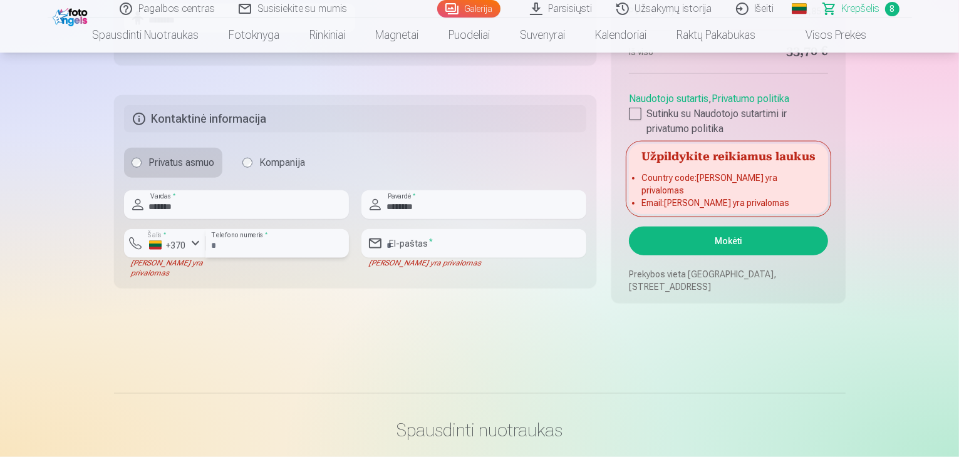
type input "********"
click at [400, 244] on input "email" at bounding box center [474, 243] width 225 height 29
type input "**********"
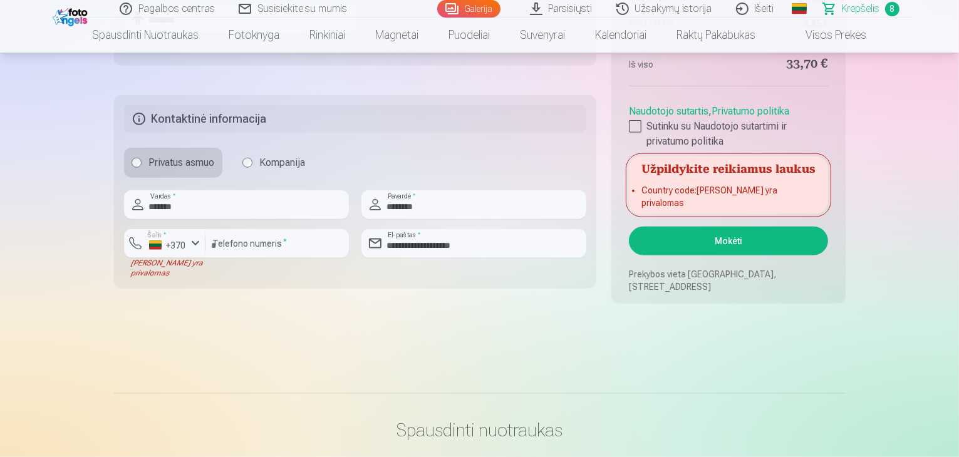
click at [153, 266] on div "Laukas yra privalomas" at bounding box center [164, 268] width 81 height 20
click at [154, 244] on div "+370" at bounding box center [168, 245] width 38 height 13
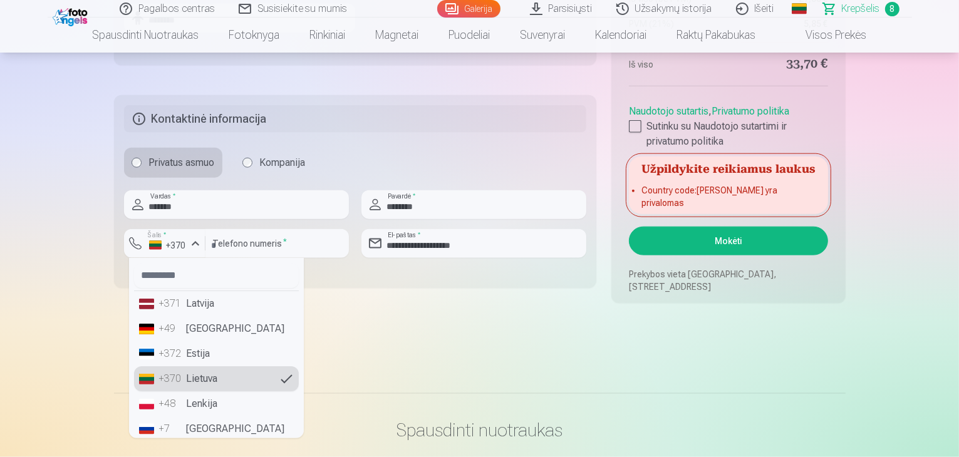
click at [198, 377] on li "+370 Lietuva" at bounding box center [216, 379] width 165 height 25
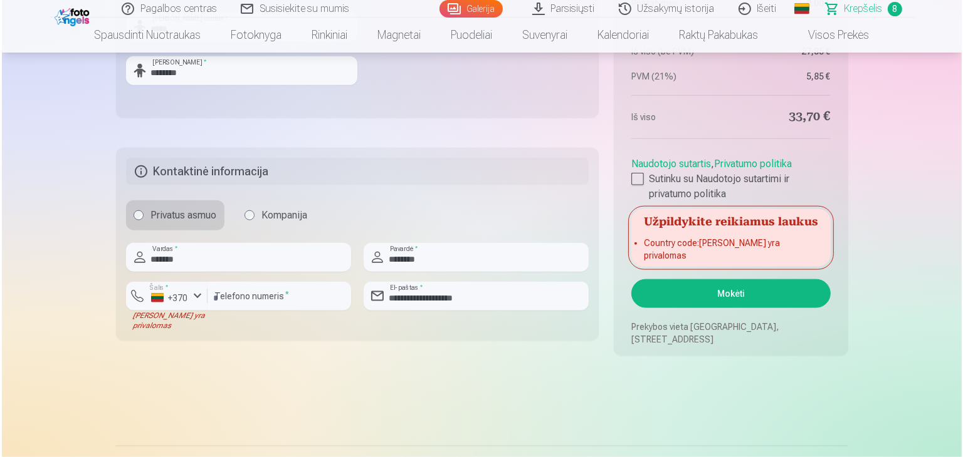
scroll to position [1629, 0]
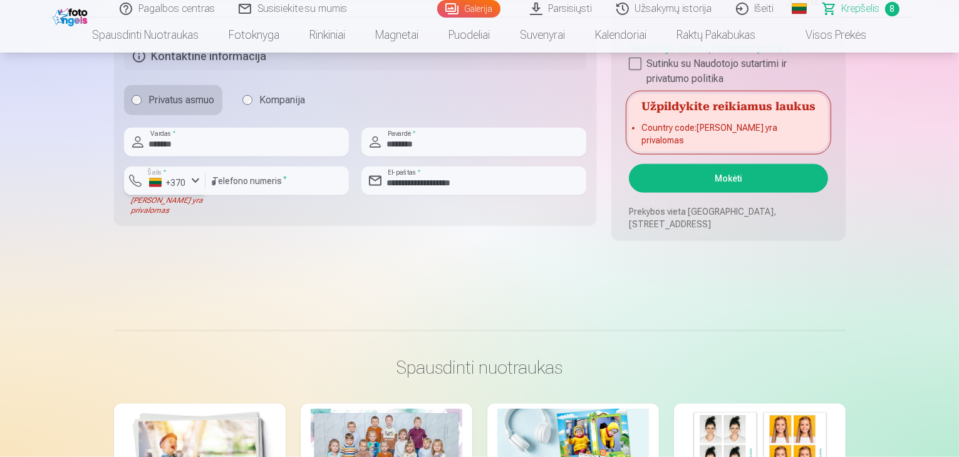
click at [133, 187] on button "Šalis * +370" at bounding box center [164, 181] width 81 height 29
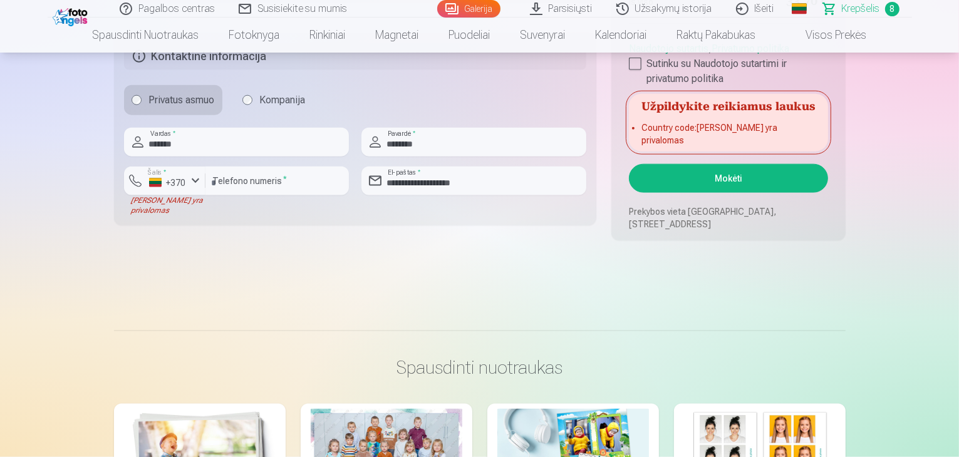
click at [178, 212] on div "Laukas yra privalomas" at bounding box center [164, 206] width 81 height 20
click at [165, 208] on div "Laukas yra privalomas" at bounding box center [164, 206] width 81 height 20
click at [163, 212] on div "Laukas yra privalomas" at bounding box center [164, 206] width 81 height 20
click at [734, 179] on button "Mokėti" at bounding box center [728, 178] width 199 height 29
